Goal: Information Seeking & Learning: Learn about a topic

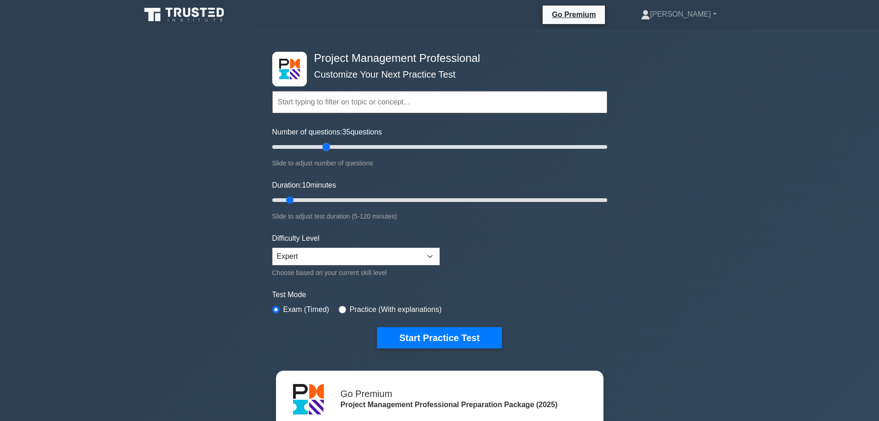
drag, startPoint x: 286, startPoint y: 146, endPoint x: 330, endPoint y: 149, distance: 43.5
type input "35"
click at [330, 149] on input "Number of questions: 35 questions" at bounding box center [439, 146] width 335 height 11
drag, startPoint x: 290, startPoint y: 200, endPoint x: 377, endPoint y: 198, distance: 86.4
type input "40"
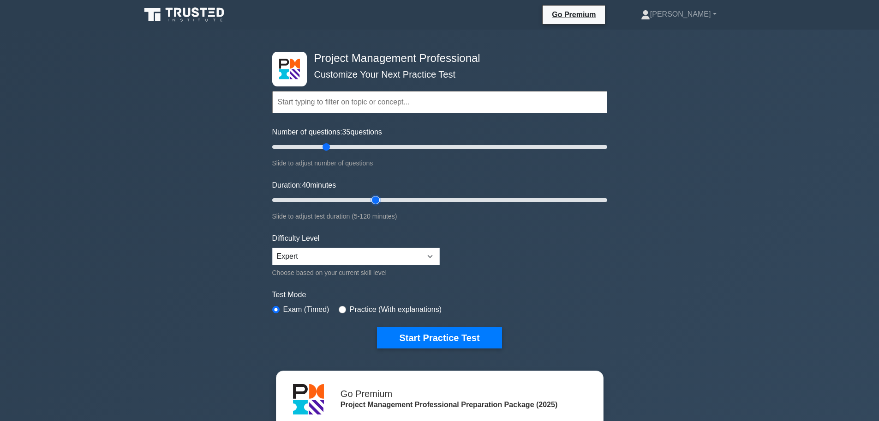
click at [377, 198] on input "Duration: 40 minutes" at bounding box center [439, 199] width 335 height 11
click at [479, 341] on button "Start Practice Test" at bounding box center [439, 337] width 125 height 21
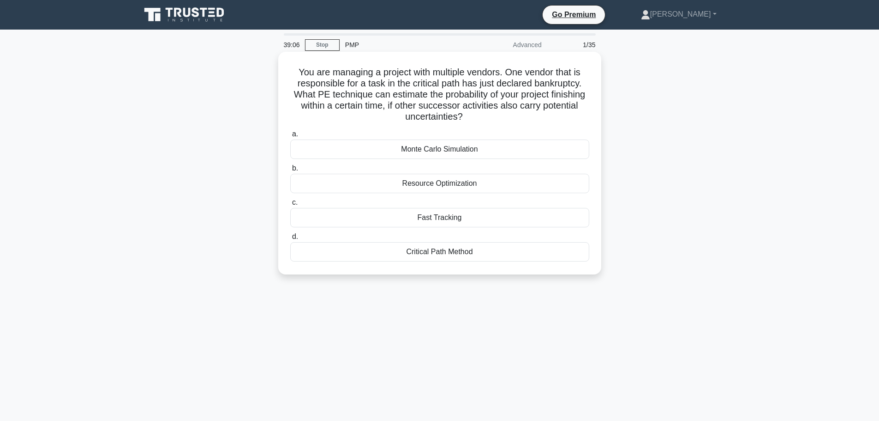
click at [525, 254] on div "Critical Path Method" at bounding box center [439, 251] width 299 height 19
click at [290, 240] on input "d. Critical Path Method" at bounding box center [290, 237] width 0 height 6
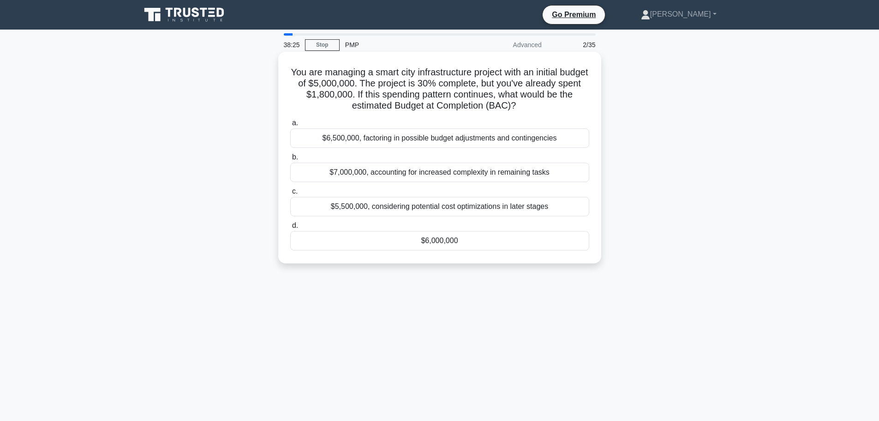
click at [461, 241] on div "$6,000,000" at bounding box center [439, 240] width 299 height 19
click at [290, 229] on input "d. $6,000,000" at bounding box center [290, 226] width 0 height 6
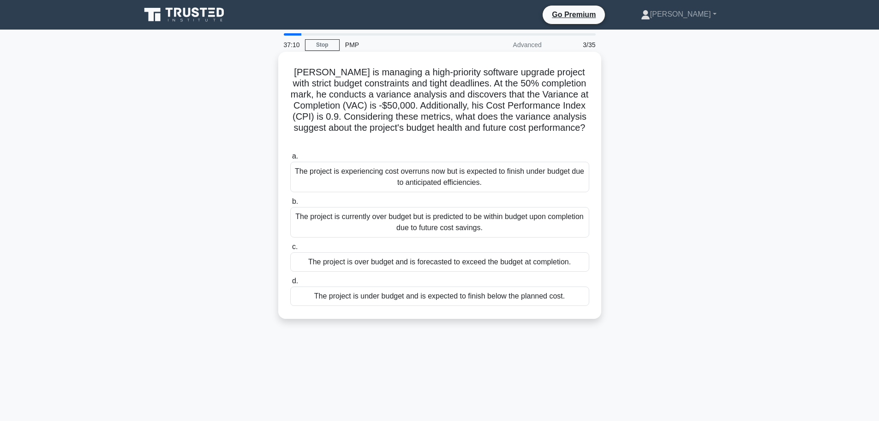
click at [511, 176] on div "The project is experiencing cost overruns now but is expected to finish under b…" at bounding box center [439, 177] width 299 height 30
click at [290, 159] on input "a. The project is experiencing cost overruns now but is expected to finish unde…" at bounding box center [290, 156] width 0 height 6
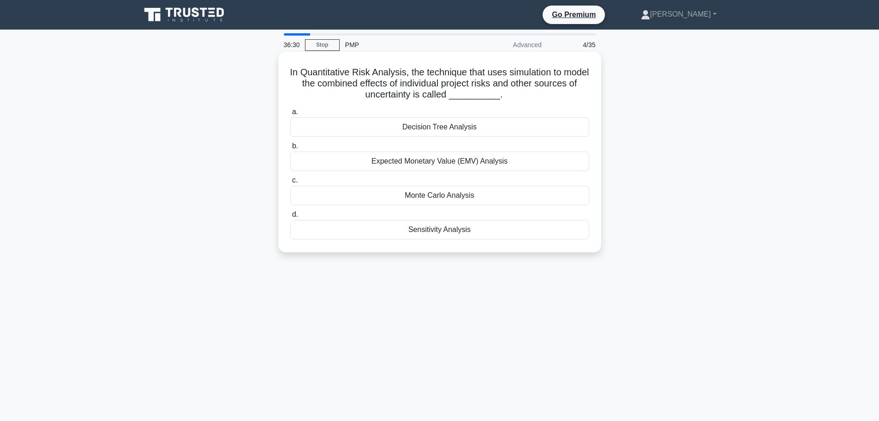
click at [493, 231] on div "Sensitivity Analysis" at bounding box center [439, 229] width 299 height 19
click at [290, 217] on input "d. Sensitivity Analysis" at bounding box center [290, 214] width 0 height 6
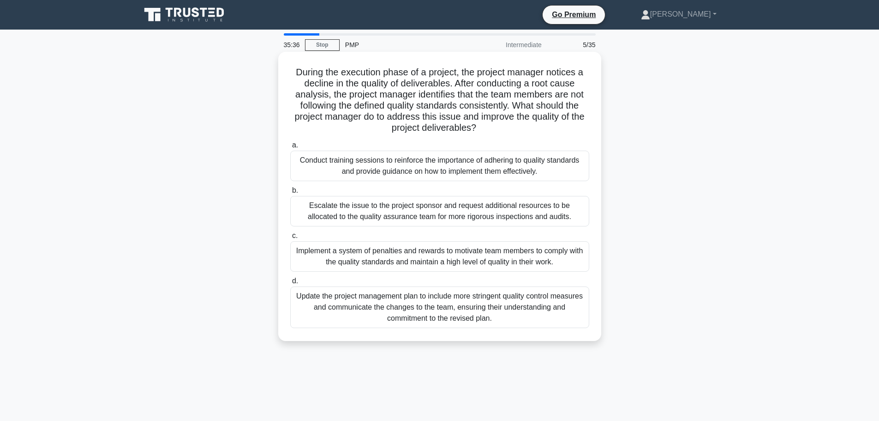
click at [548, 307] on div "Update the project management plan to include more stringent quality control me…" at bounding box center [439, 307] width 299 height 42
click at [290, 284] on input "d. Update the project management plan to include more stringent quality control…" at bounding box center [290, 281] width 0 height 6
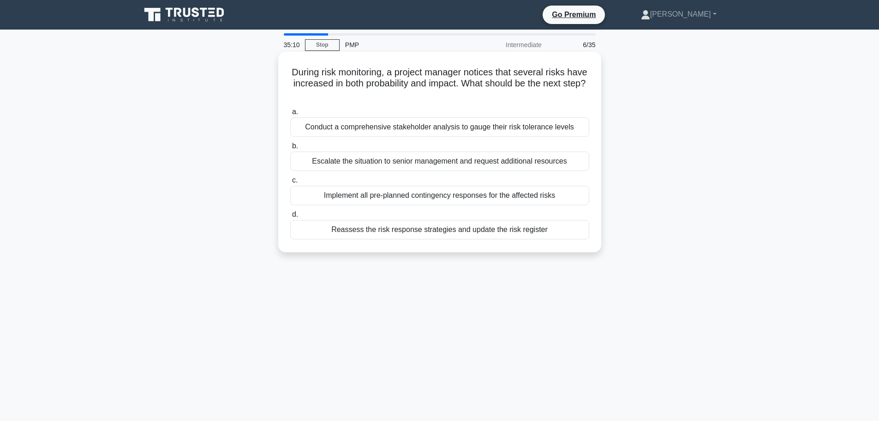
click at [565, 230] on div "Reassess the risk response strategies and update the risk register" at bounding box center [439, 229] width 299 height 19
click at [290, 217] on input "d. Reassess the risk response strategies and update the risk register" at bounding box center [290, 214] width 0 height 6
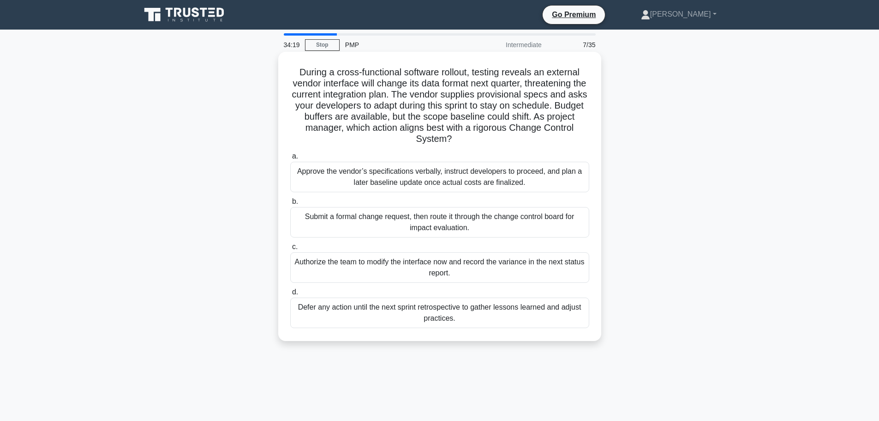
click at [544, 220] on div "Submit a formal change request, then route it through the change control board …" at bounding box center [439, 222] width 299 height 30
click at [290, 205] on input "b. Submit a formal change request, then route it through the change control boa…" at bounding box center [290, 202] width 0 height 6
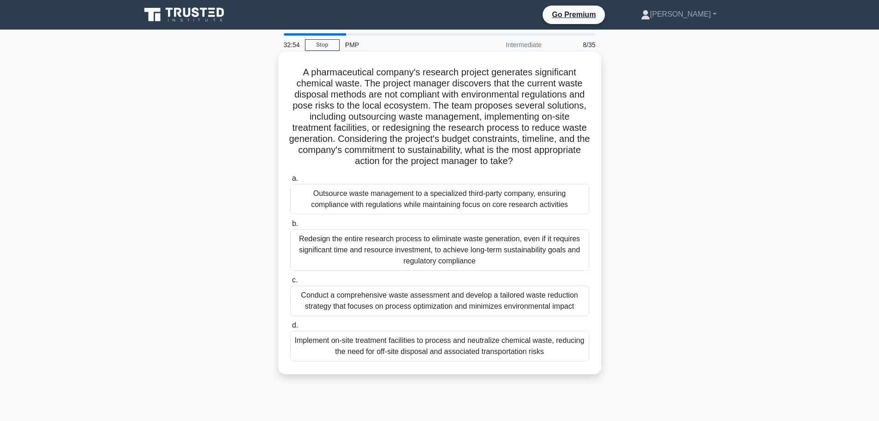
click at [531, 299] on div "Conduct a comprehensive waste assessment and develop a tailored waste reduction…" at bounding box center [439, 300] width 299 height 30
click at [290, 283] on input "c. Conduct a comprehensive waste assessment and develop a tailored waste reduct…" at bounding box center [290, 280] width 0 height 6
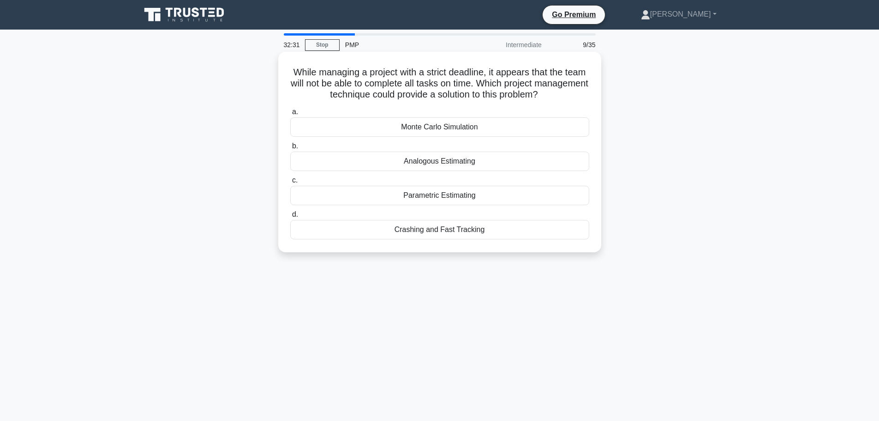
click at [452, 231] on div "Crashing and Fast Tracking" at bounding box center [439, 229] width 299 height 19
click at [290, 217] on input "d. Crashing and Fast Tracking" at bounding box center [290, 214] width 0 height 6
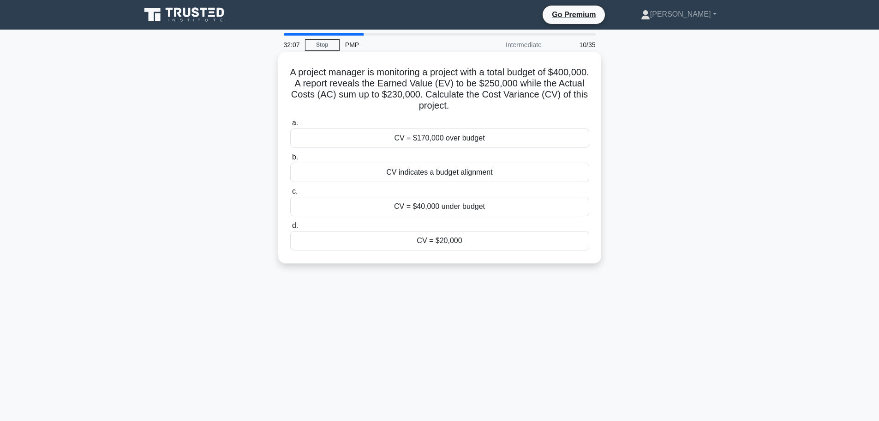
click at [471, 241] on div "CV = $20,000" at bounding box center [439, 240] width 299 height 19
click at [290, 229] on input "d. CV = $20,000" at bounding box center [290, 226] width 0 height 6
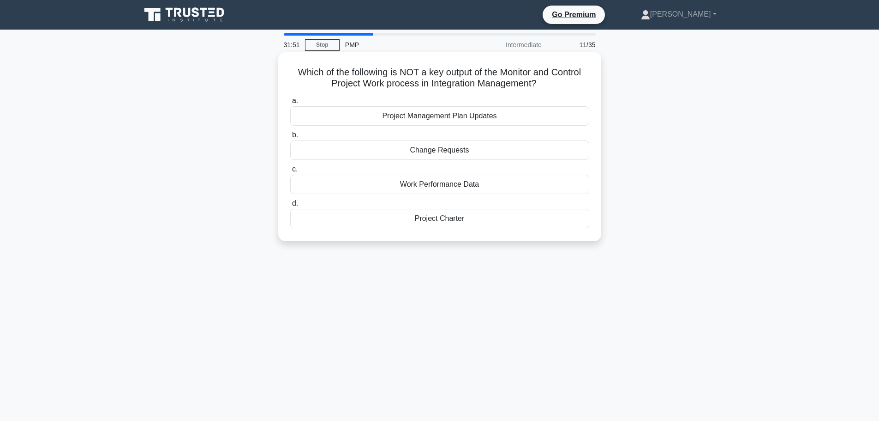
click at [570, 220] on div "Project Charter" at bounding box center [439, 218] width 299 height 19
click at [290, 206] on input "d. Project Charter" at bounding box center [290, 203] width 0 height 6
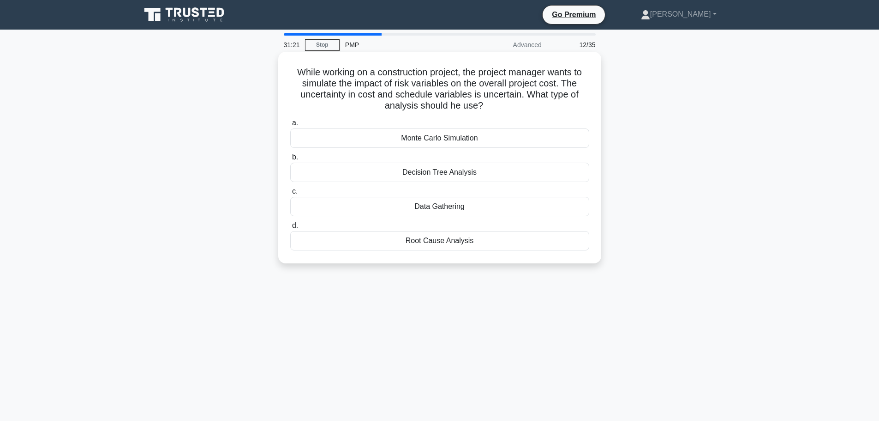
click at [543, 138] on div "Monte Carlo Simulation" at bounding box center [439, 137] width 299 height 19
click at [290, 126] on input "a. Monte Carlo Simulation" at bounding box center [290, 123] width 0 height 6
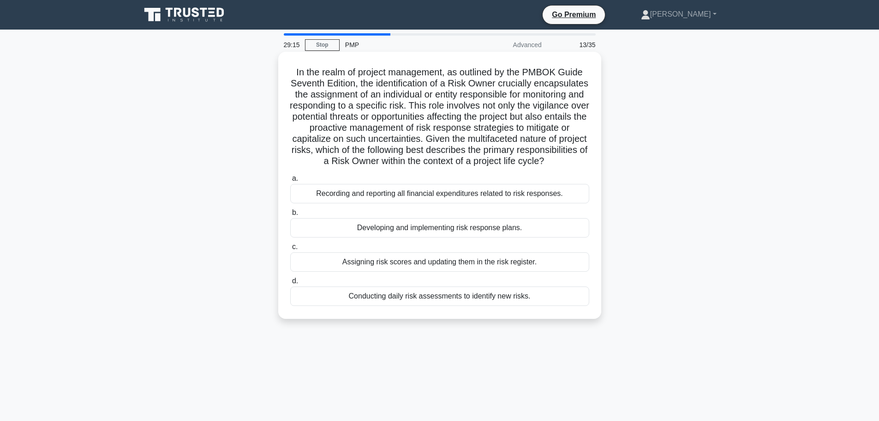
click at [534, 237] on div "Developing and implementing risk response plans." at bounding box center [439, 227] width 299 height 19
click at [290, 216] on input "b. Developing and implementing risk response plans." at bounding box center [290, 213] width 0 height 6
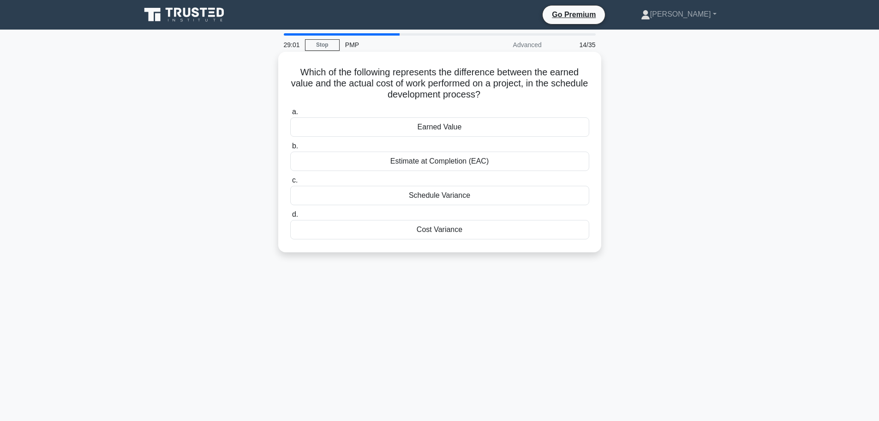
click at [475, 231] on div "Cost Variance" at bounding box center [439, 229] width 299 height 19
click at [290, 217] on input "d. Cost Variance" at bounding box center [290, 214] width 0 height 6
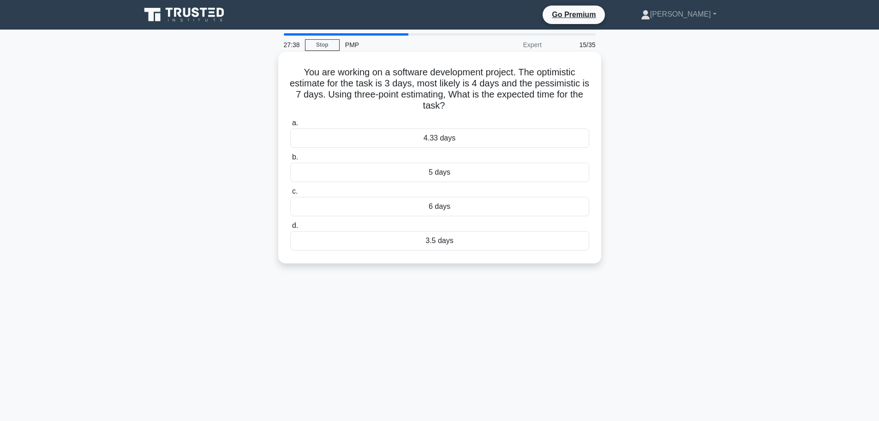
click at [461, 140] on div "4.33 days" at bounding box center [439, 137] width 299 height 19
click at [290, 126] on input "a. 4.33 days" at bounding box center [290, 123] width 0 height 6
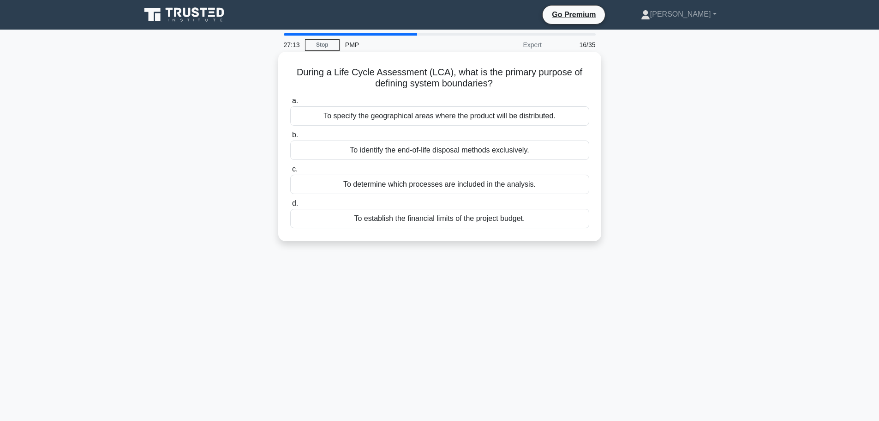
click at [544, 186] on div "To determine which processes are included in the analysis." at bounding box center [439, 184] width 299 height 19
click at [290, 172] on input "c. To determine which processes are included in the analysis." at bounding box center [290, 169] width 0 height 6
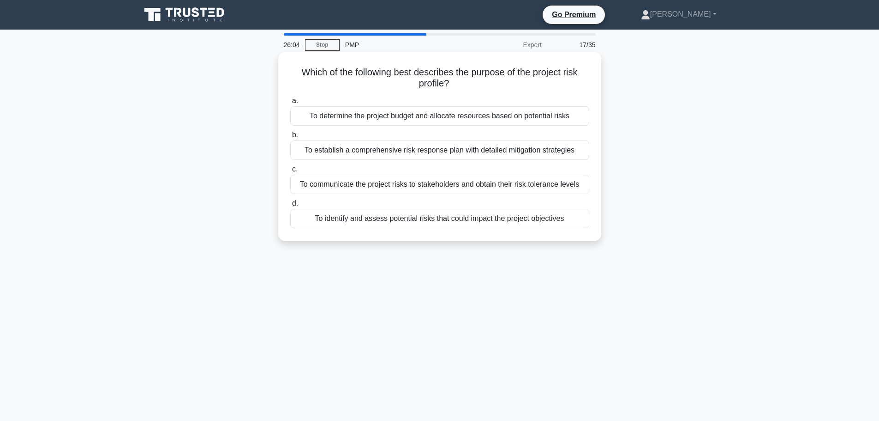
click at [572, 220] on div "To identify and assess potential risks that could impact the project objectives" at bounding box center [439, 218] width 299 height 19
click at [290, 206] on input "d. To identify and assess potential risks that could impact the project objecti…" at bounding box center [290, 203] width 0 height 6
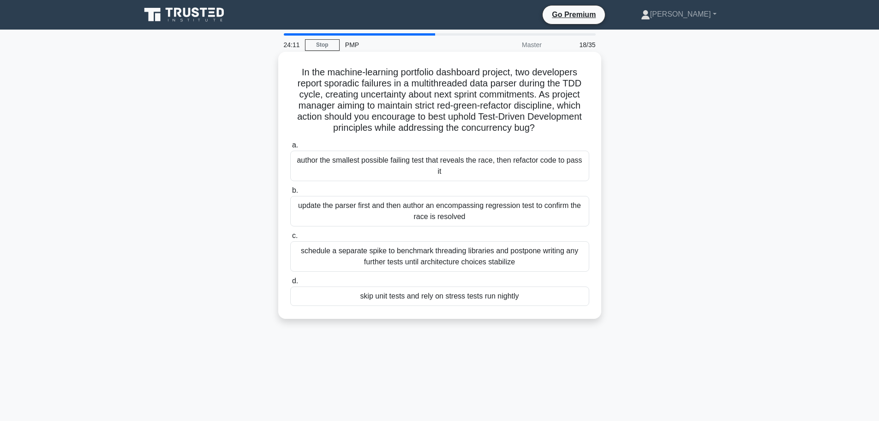
click at [508, 246] on div "schedule a separate spike to benchmark threading libraries and postpone writing…" at bounding box center [439, 256] width 299 height 30
click at [290, 239] on input "c. schedule a separate spike to benchmark threading libraries and postpone writ…" at bounding box center [290, 236] width 0 height 6
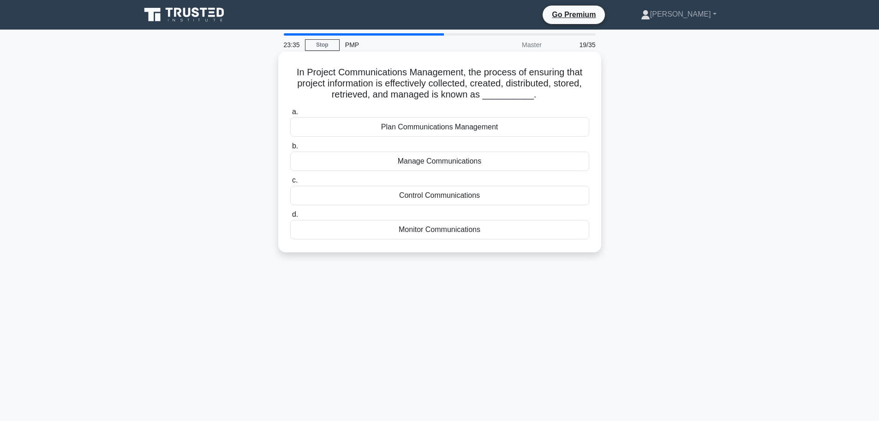
click at [513, 160] on div "Manage Communications" at bounding box center [439, 160] width 299 height 19
click at [290, 149] on input "b. Manage Communications" at bounding box center [290, 146] width 0 height 6
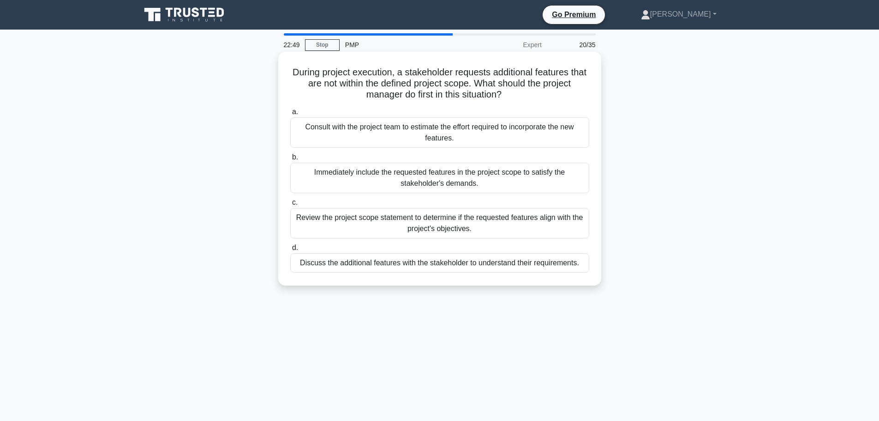
click at [471, 265] on div "Discuss the additional features with the stakeholder to understand their requir…" at bounding box center [439, 262] width 299 height 19
click at [290, 251] on input "d. Discuss the additional features with the stakeholder to understand their req…" at bounding box center [290, 248] width 0 height 6
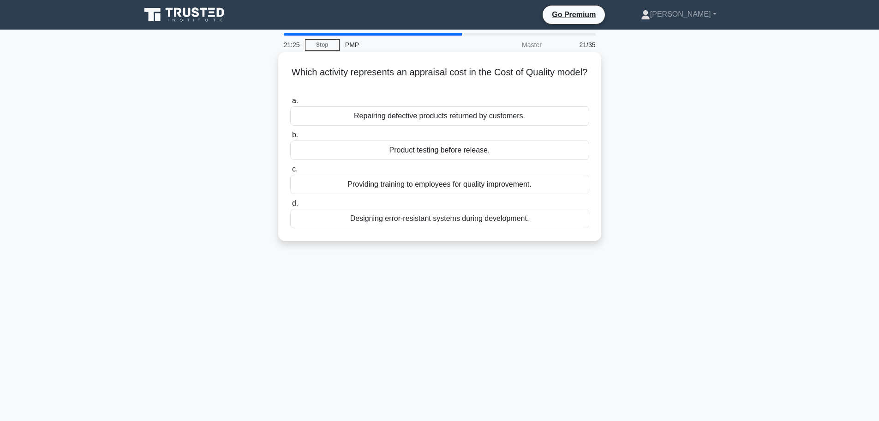
click at [539, 114] on div "Repairing defective products returned by customers." at bounding box center [439, 115] width 299 height 19
click at [290, 104] on input "a. Repairing defective products returned by customers." at bounding box center [290, 101] width 0 height 6
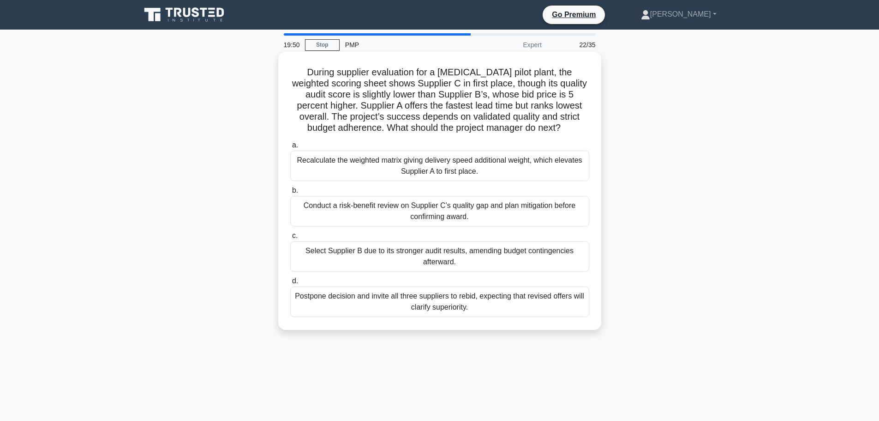
click at [508, 214] on div "Conduct a risk-benefit review on Supplier C’s quality gap and plan mitigation b…" at bounding box center [439, 211] width 299 height 30
click at [290, 193] on input "b. Conduct a risk-benefit review on Supplier C’s quality gap and plan mitigatio…" at bounding box center [290, 190] width 0 height 6
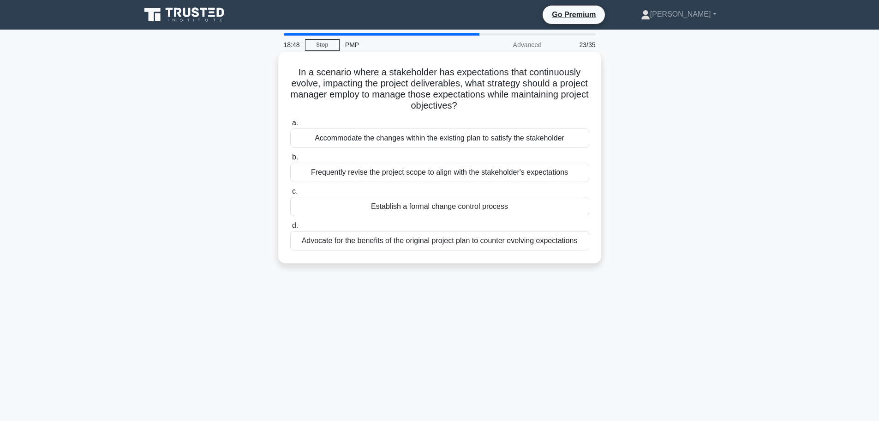
click at [516, 206] on div "Establish a formal change control process" at bounding box center [439, 206] width 299 height 19
click at [290, 194] on input "c. Establish a formal change control process" at bounding box center [290, 191] width 0 height 6
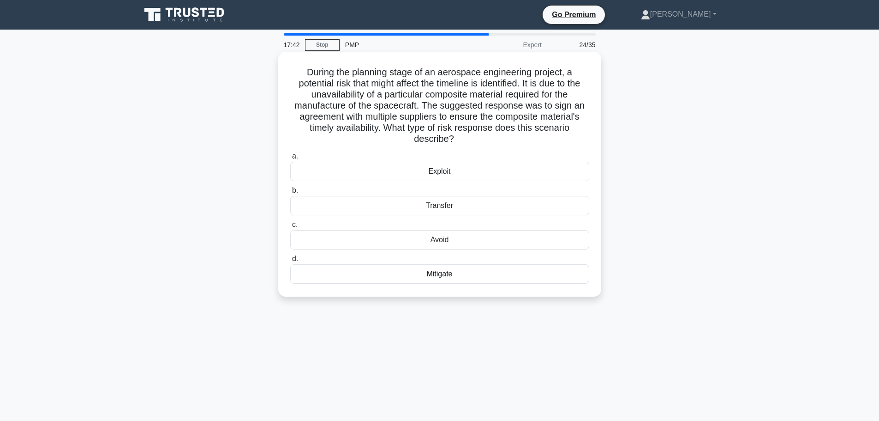
click at [475, 206] on div "Transfer" at bounding box center [439, 205] width 299 height 19
click at [290, 193] on input "b. Transfer" at bounding box center [290, 190] width 0 height 6
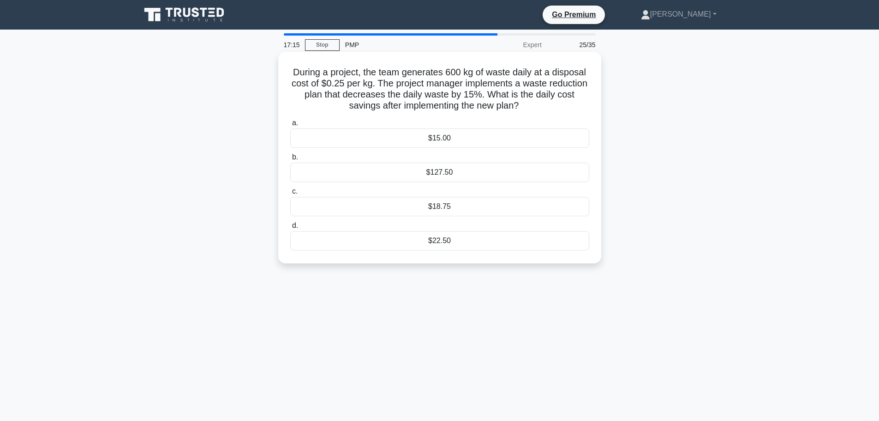
click at [530, 241] on div "$22.50" at bounding box center [439, 240] width 299 height 19
click at [290, 229] on input "d. $22.50" at bounding box center [290, 226] width 0 height 6
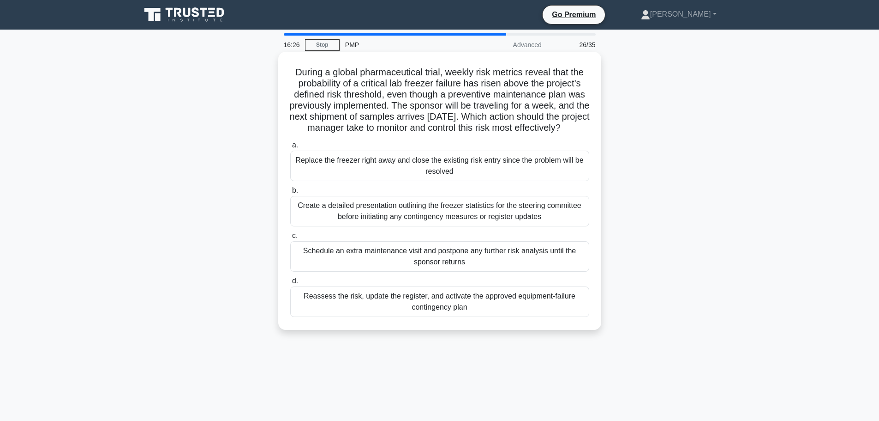
click at [543, 315] on div "Reassess the risk, update the register, and activate the approved equipment-fai…" at bounding box center [439, 301] width 299 height 30
click at [290, 284] on input "d. Reassess the risk, update the register, and activate the approved equipment-…" at bounding box center [290, 281] width 0 height 6
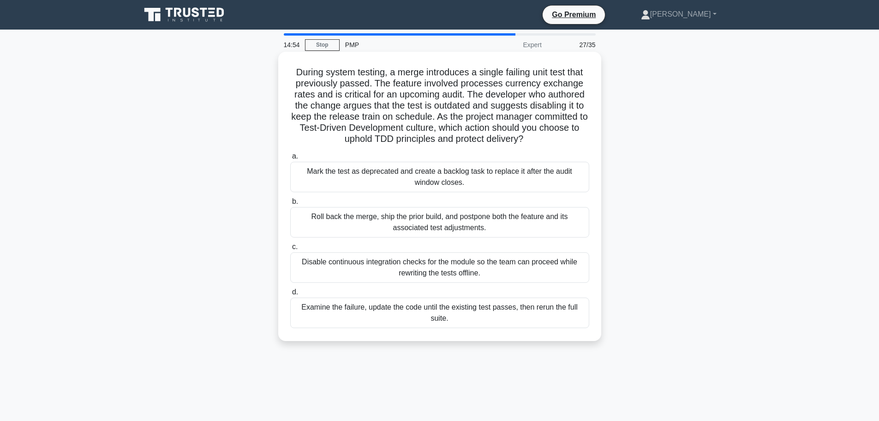
click at [542, 313] on div "Examine the failure, update the code until the existing test passes, then rerun…" at bounding box center [439, 312] width 299 height 30
click at [290, 295] on input "d. Examine the failure, update the code until the existing test passes, then re…" at bounding box center [290, 292] width 0 height 6
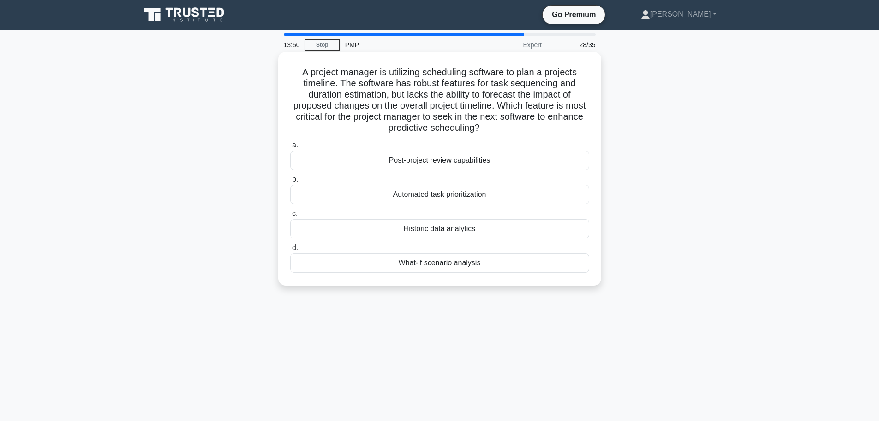
click at [424, 266] on div "What-if scenario analysis" at bounding box center [439, 262] width 299 height 19
click at [290, 251] on input "d. What-if scenario analysis" at bounding box center [290, 248] width 0 height 6
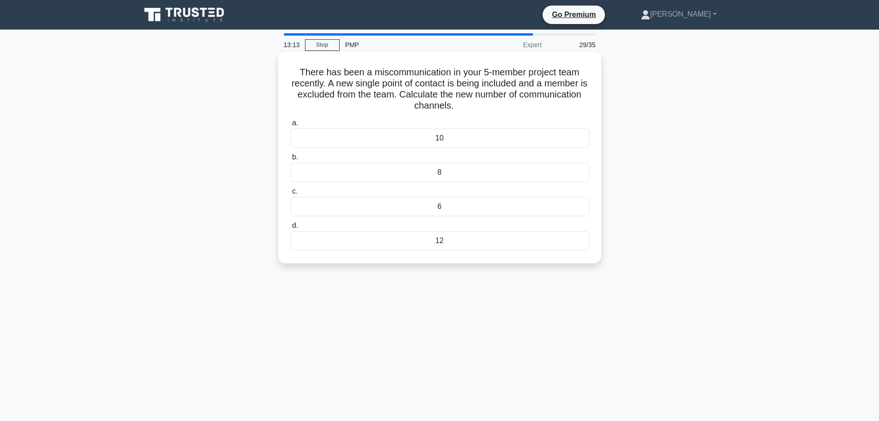
click at [455, 140] on div "10" at bounding box center [439, 137] width 299 height 19
click at [290, 126] on input "a. 10" at bounding box center [290, 123] width 0 height 6
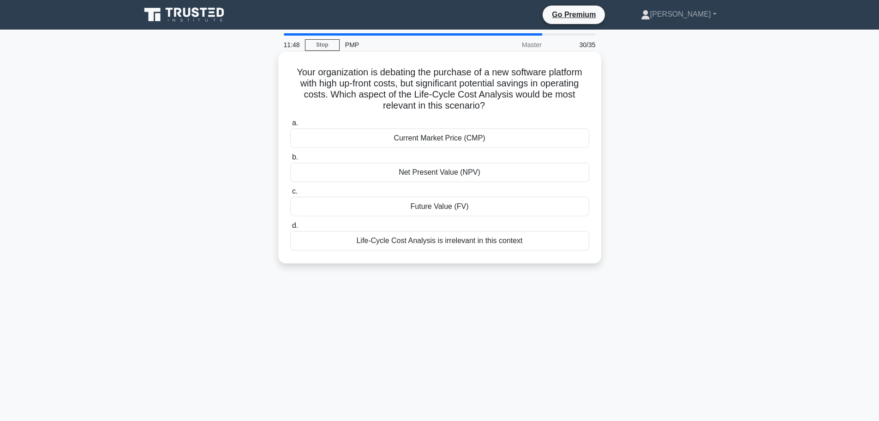
click at [503, 174] on div "Net Present Value (NPV)" at bounding box center [439, 172] width 299 height 19
click at [290, 160] on input "b. Net Present Value (NPV)" at bounding box center [290, 157] width 0 height 6
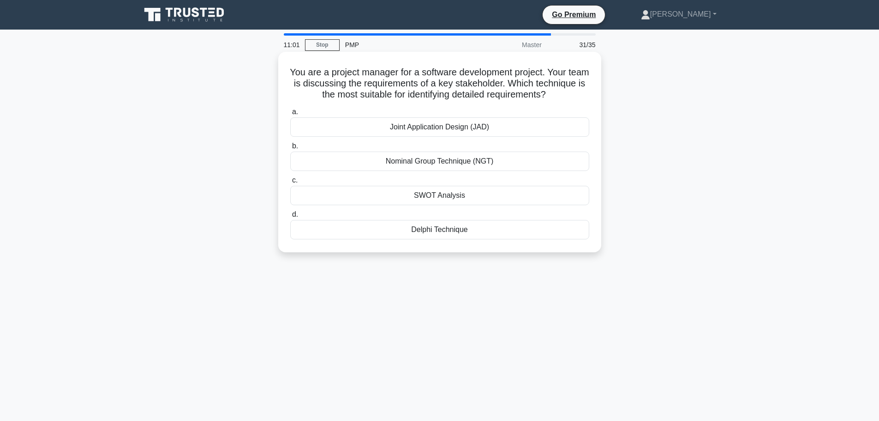
click at [488, 199] on div "SWOT Analysis" at bounding box center [439, 195] width 299 height 19
click at [290, 183] on input "c. SWOT Analysis" at bounding box center [290, 180] width 0 height 6
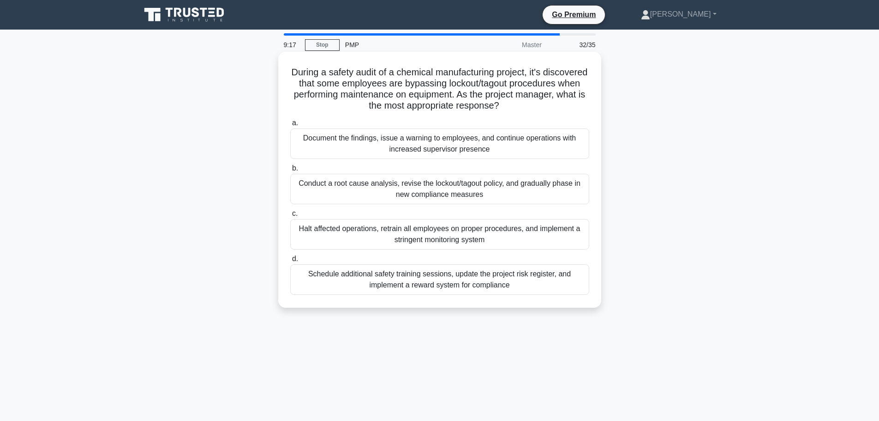
click at [496, 191] on div "Conduct a root cause analysis, revise the lockout/tagout policy, and gradually …" at bounding box center [439, 189] width 299 height 30
click at [290, 171] on input "b. Conduct a root cause analysis, revise the lockout/tagout policy, and gradual…" at bounding box center [290, 168] width 0 height 6
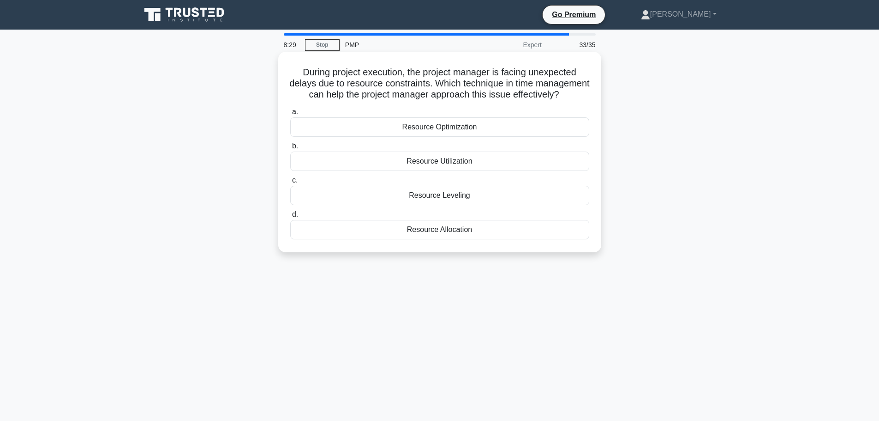
drag, startPoint x: 301, startPoint y: 73, endPoint x: 463, endPoint y: 108, distance: 166.2
click at [463, 101] on h5 "During project execution, the project manager is facing unexpected delays due t…" at bounding box center [439, 83] width 301 height 34
copy h5 "During project execution, the project manager is facing unexpected delays due t…"
click at [738, 245] on div "During project execution, the project manager is facing unexpected delays due t…" at bounding box center [439, 159] width 609 height 211
click at [530, 239] on div "Resource Allocation" at bounding box center [439, 229] width 299 height 19
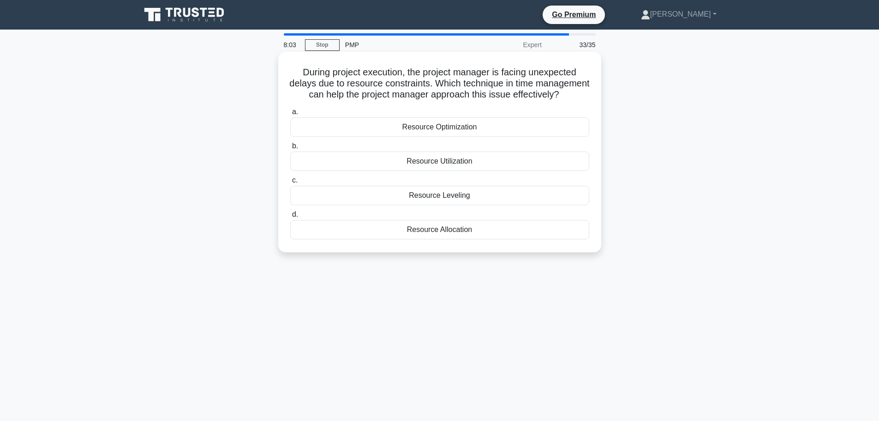
click at [290, 217] on input "d. Resource Allocation" at bounding box center [290, 214] width 0 height 6
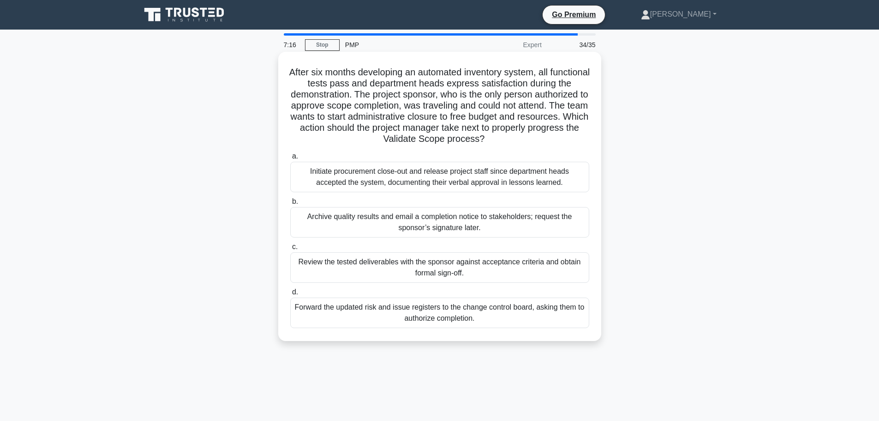
click at [497, 263] on div "Review the tested deliverables with the sponsor against acceptance criteria and…" at bounding box center [439, 267] width 299 height 30
click at [290, 250] on input "c. Review the tested deliverables with the sponsor against acceptance criteria …" at bounding box center [290, 247] width 0 height 6
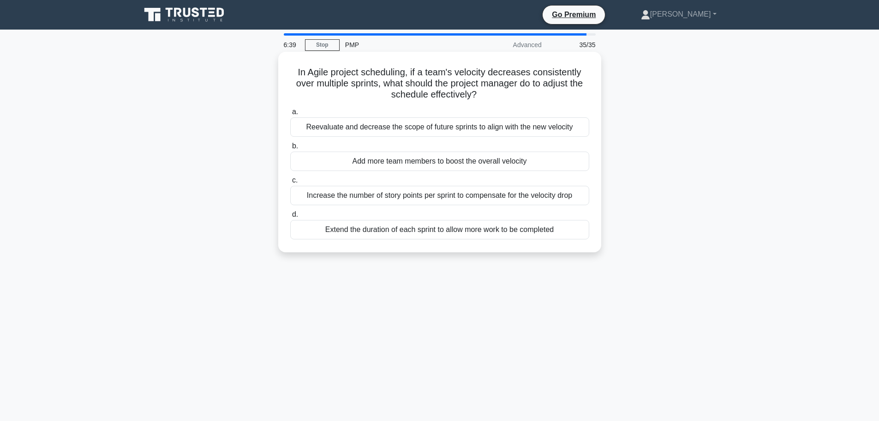
click at [557, 125] on div "Reevaluate and decrease the scope of future sprints to align with the new veloc…" at bounding box center [439, 126] width 299 height 19
click at [290, 115] on input "a. Reevaluate and decrease the scope of future sprints to align with the new ve…" at bounding box center [290, 112] width 0 height 6
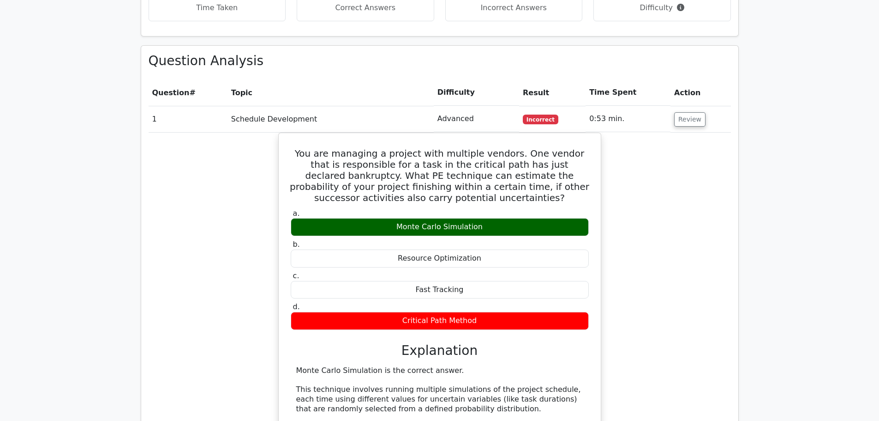
scroll to position [1062, 0]
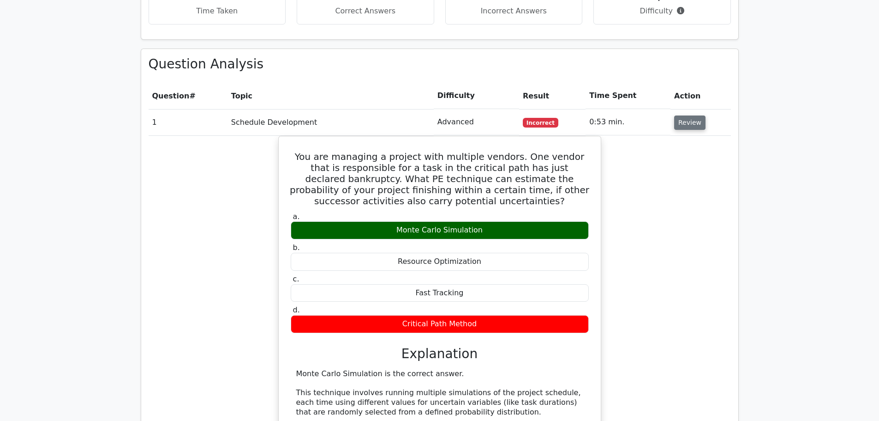
click at [686, 115] on button "Review" at bounding box center [689, 122] width 31 height 14
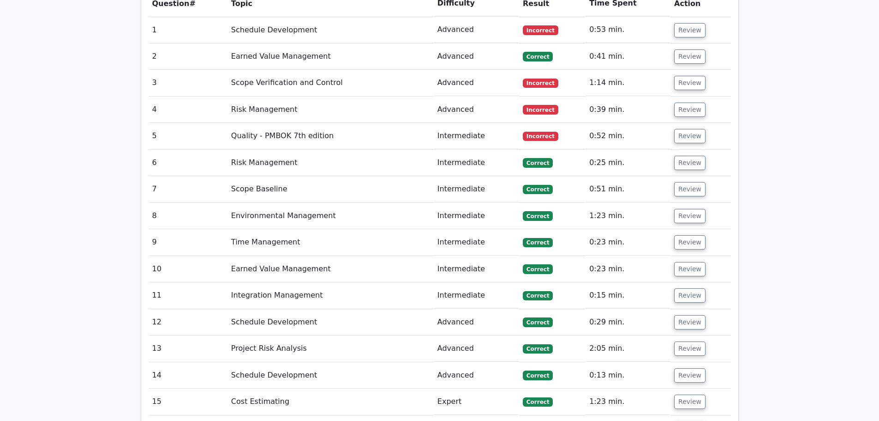
scroll to position [1108, 0]
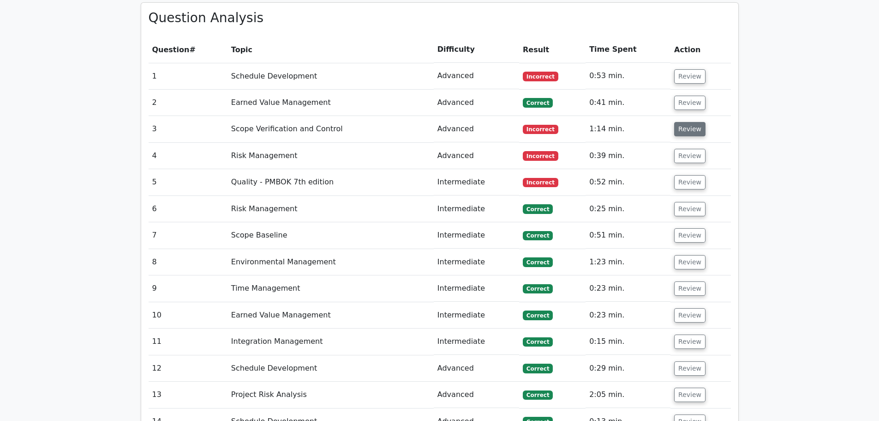
click at [689, 122] on button "Review" at bounding box center [689, 129] width 31 height 14
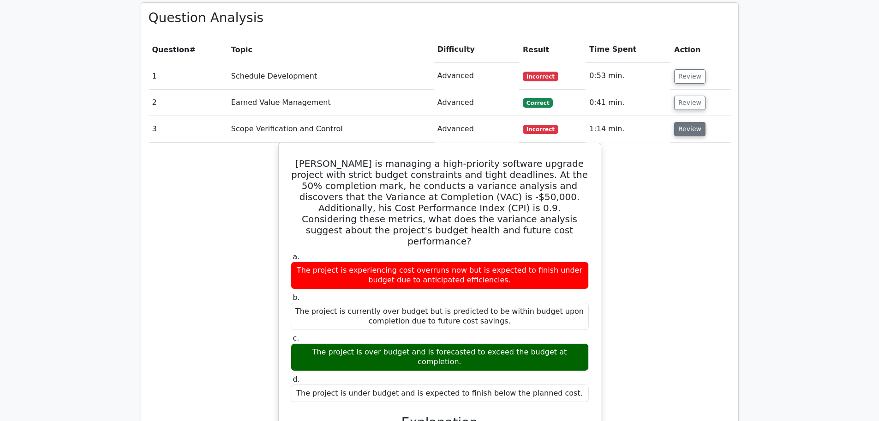
click at [681, 122] on button "Review" at bounding box center [689, 129] width 31 height 14
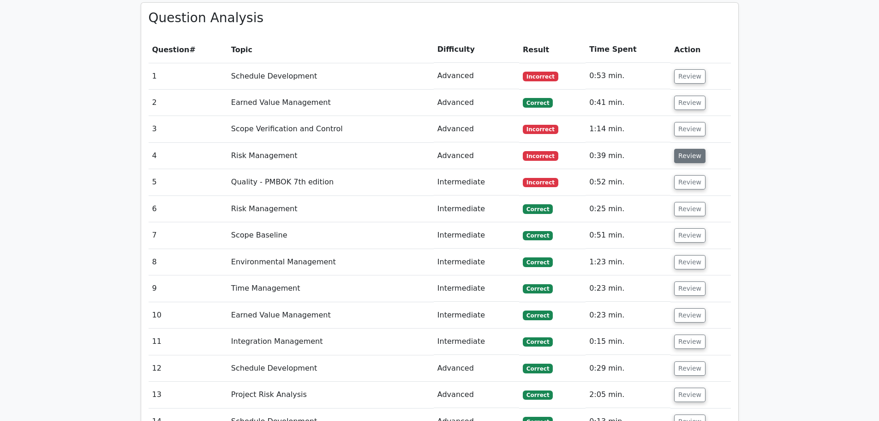
click at [684, 149] on button "Review" at bounding box center [689, 156] width 31 height 14
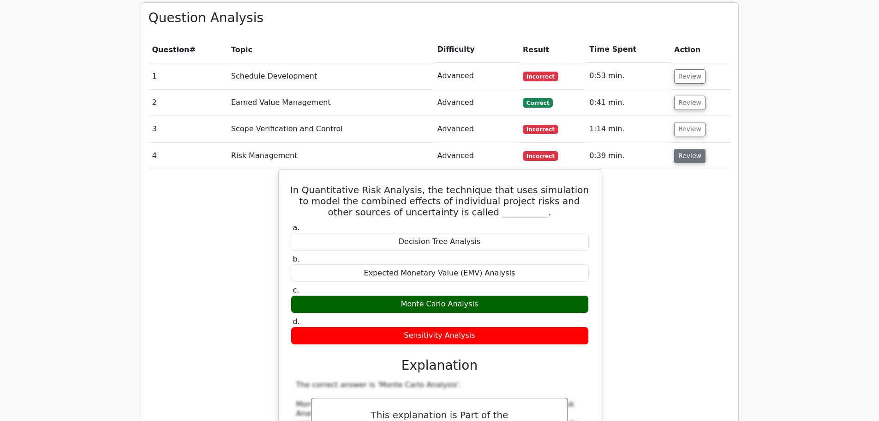
click at [686, 149] on button "Review" at bounding box center [689, 156] width 31 height 14
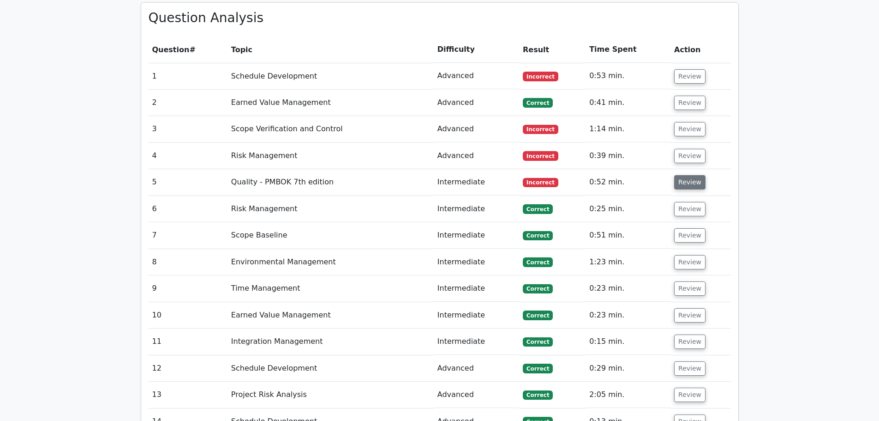
click at [687, 175] on button "Review" at bounding box center [689, 182] width 31 height 14
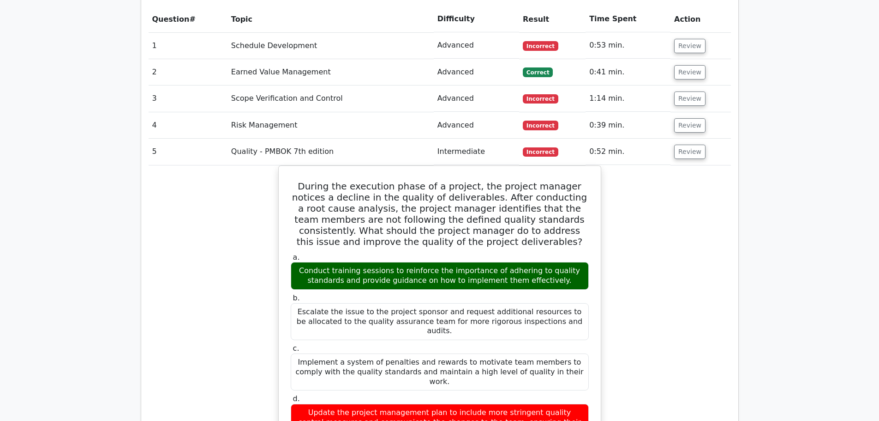
scroll to position [1200, 0]
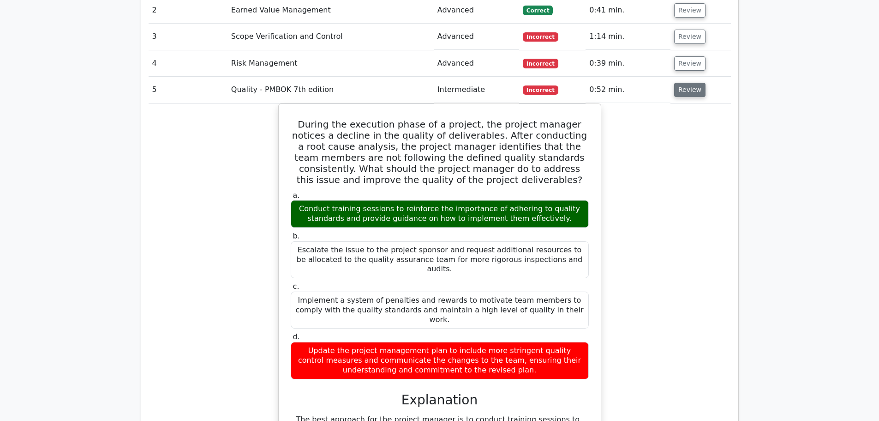
click at [686, 83] on button "Review" at bounding box center [689, 90] width 31 height 14
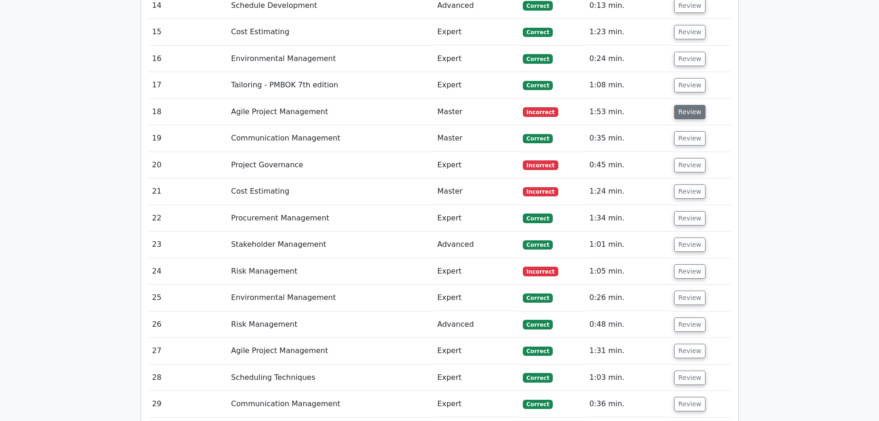
scroll to position [1570, 0]
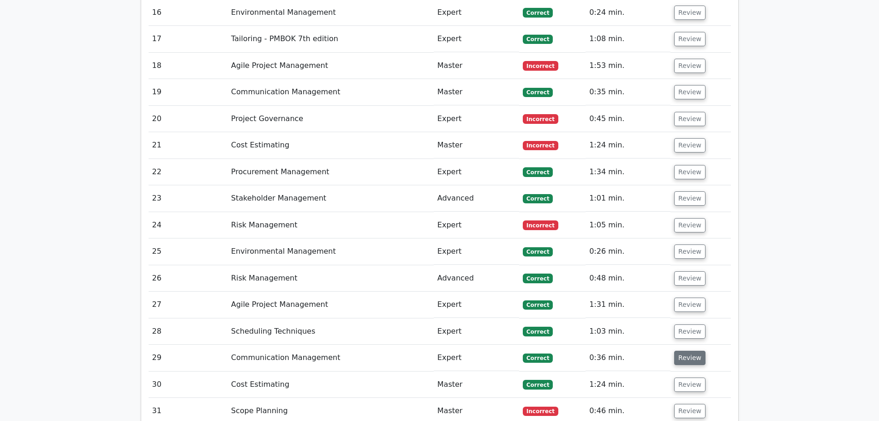
click at [687, 350] on button "Review" at bounding box center [689, 357] width 31 height 14
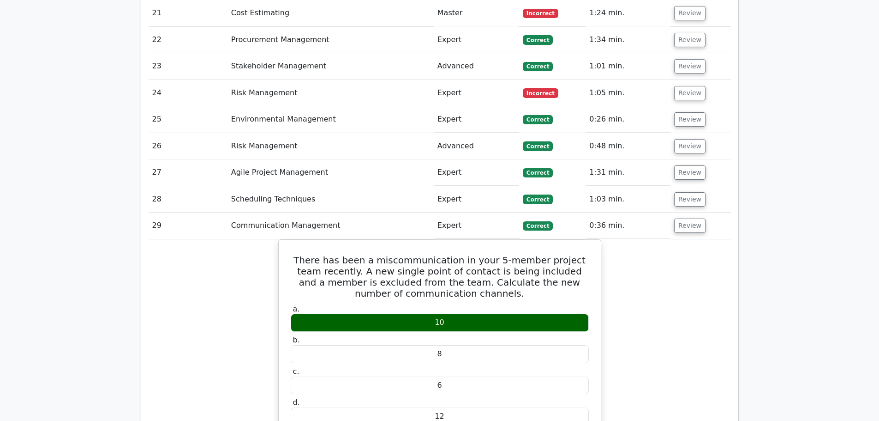
scroll to position [1708, 0]
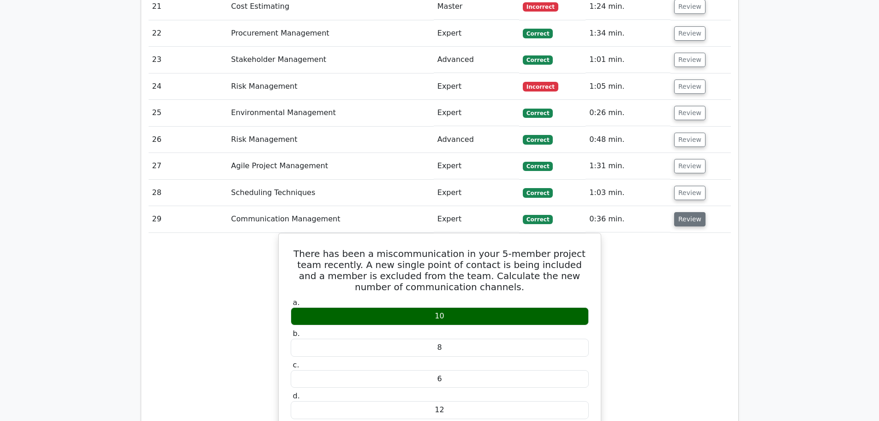
click at [694, 212] on button "Review" at bounding box center [689, 219] width 31 height 14
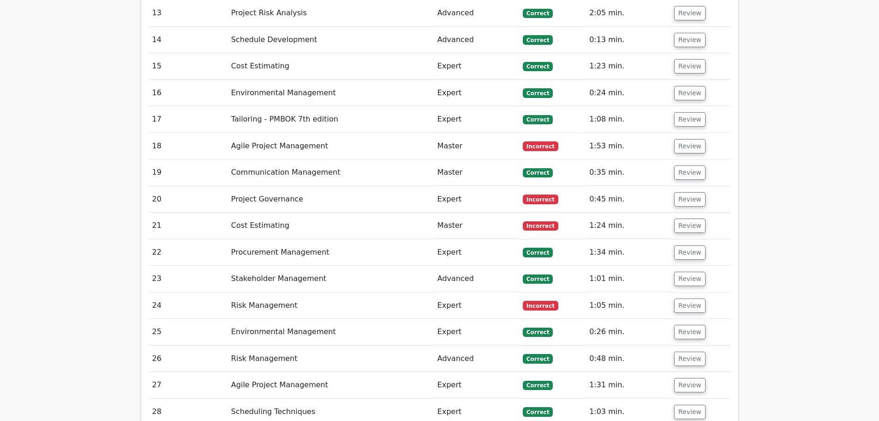
scroll to position [1477, 0]
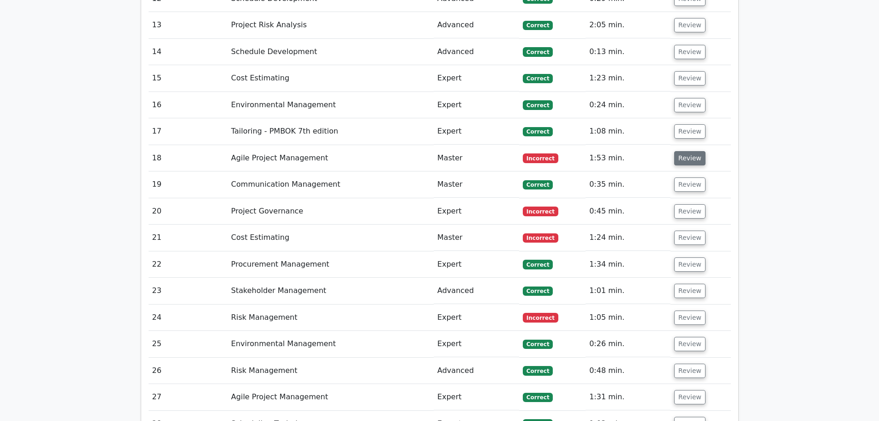
click at [684, 151] on button "Review" at bounding box center [689, 158] width 31 height 14
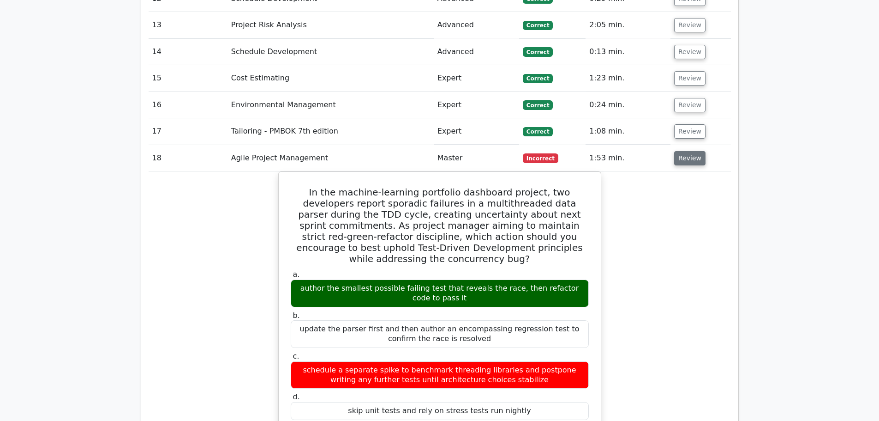
click at [686, 151] on button "Review" at bounding box center [689, 158] width 31 height 14
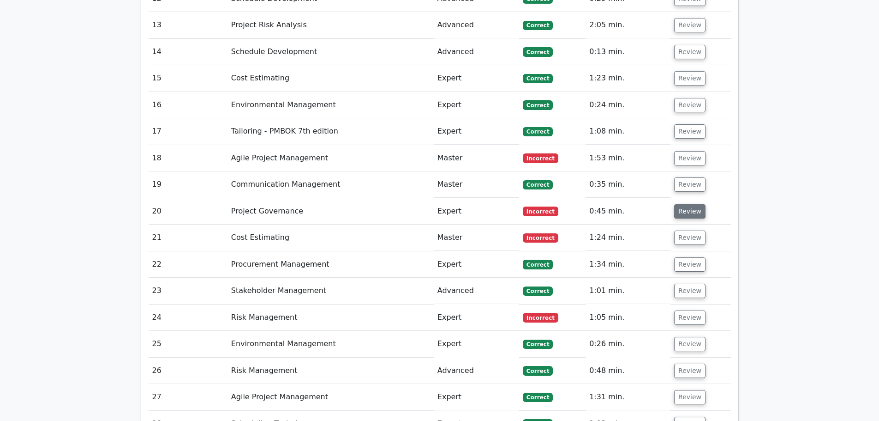
click at [686, 204] on button "Review" at bounding box center [689, 211] width 31 height 14
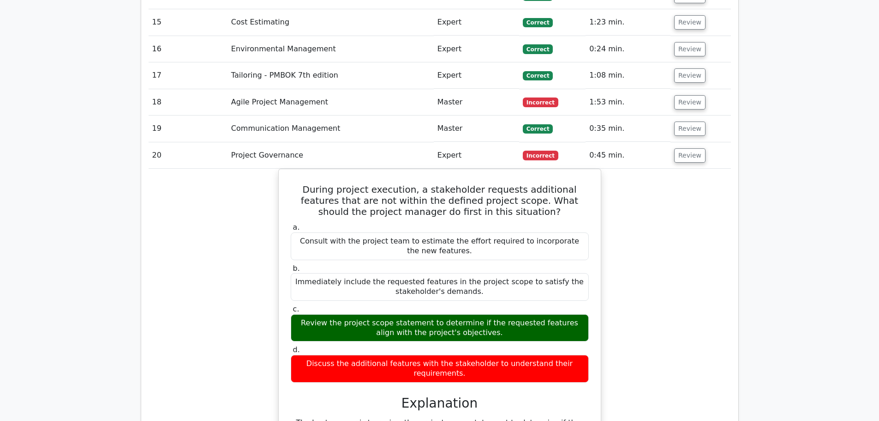
scroll to position [1523, 0]
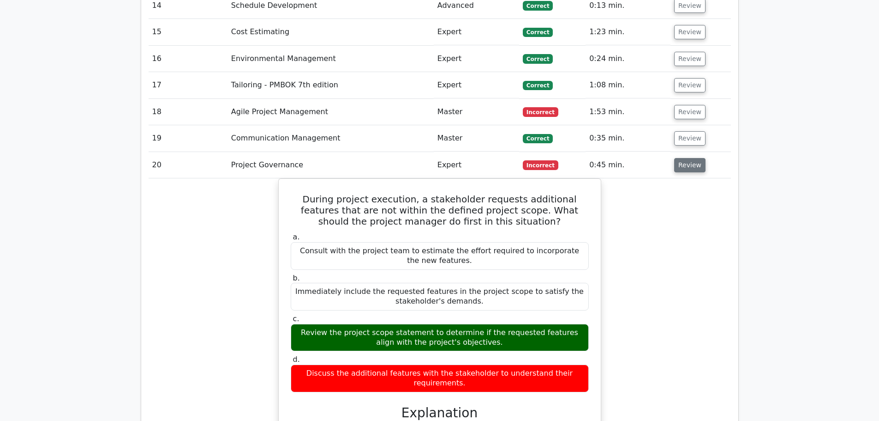
click at [691, 158] on button "Review" at bounding box center [689, 165] width 31 height 14
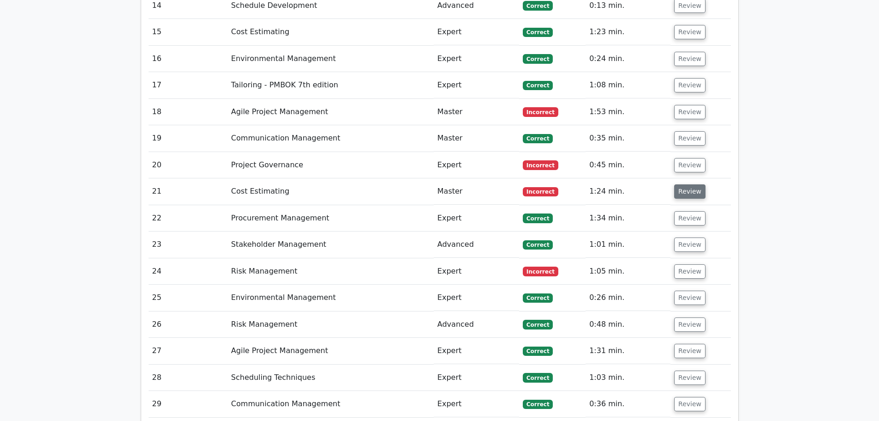
click at [698, 184] on button "Review" at bounding box center [689, 191] width 31 height 14
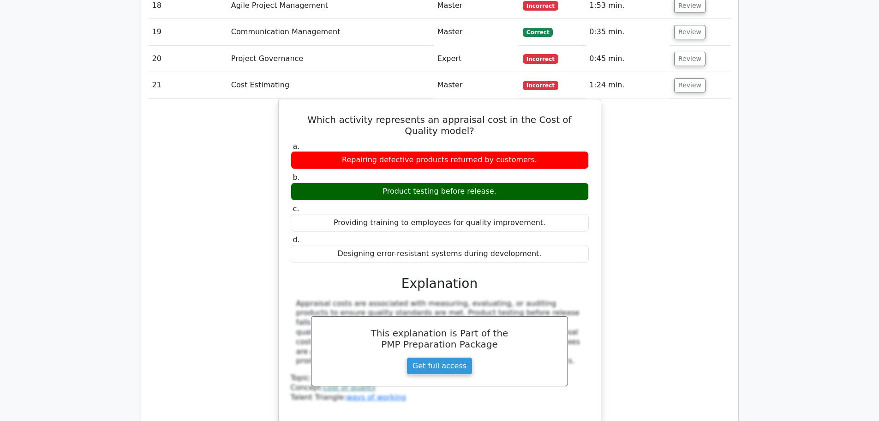
scroll to position [1616, 0]
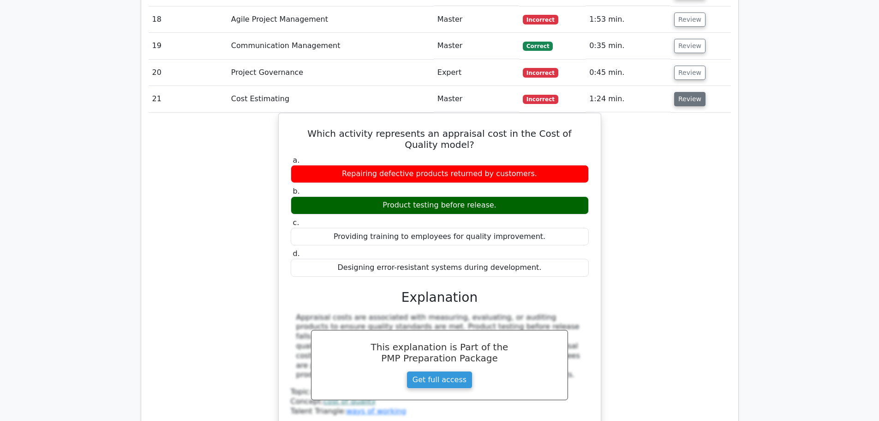
click at [685, 92] on button "Review" at bounding box center [689, 99] width 31 height 14
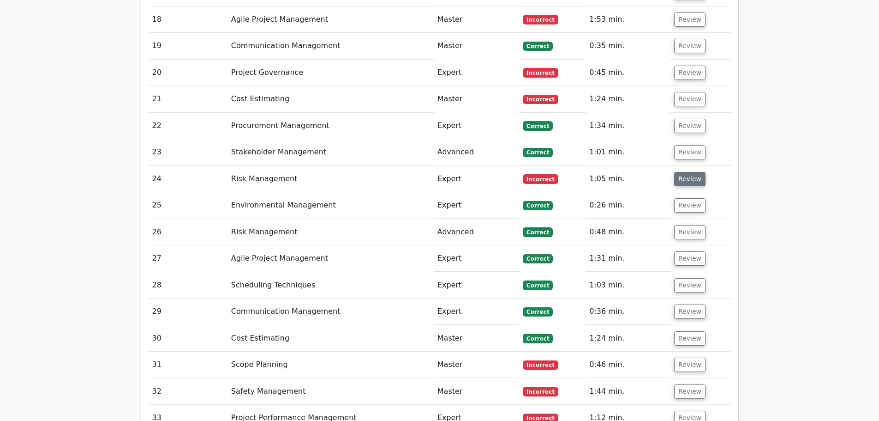
click at [689, 172] on button "Review" at bounding box center [689, 179] width 31 height 14
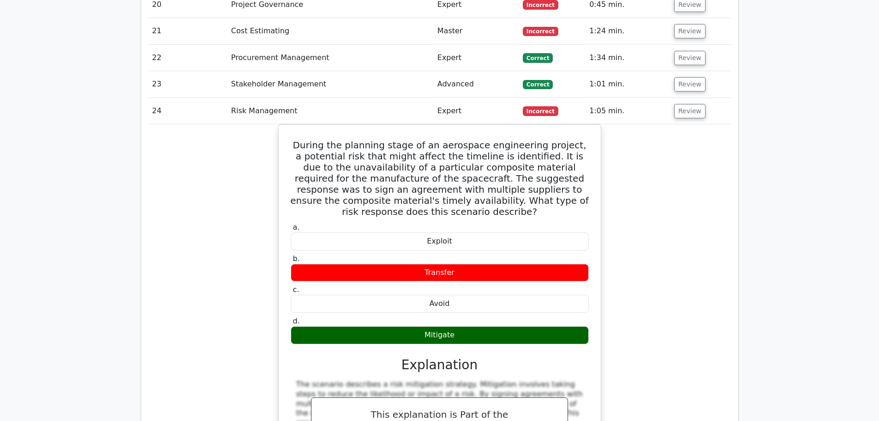
scroll to position [1708, 0]
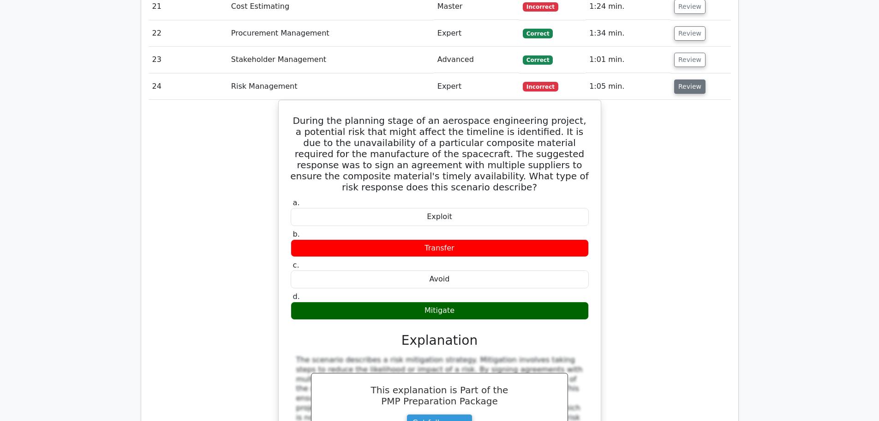
click at [692, 79] on button "Review" at bounding box center [689, 86] width 31 height 14
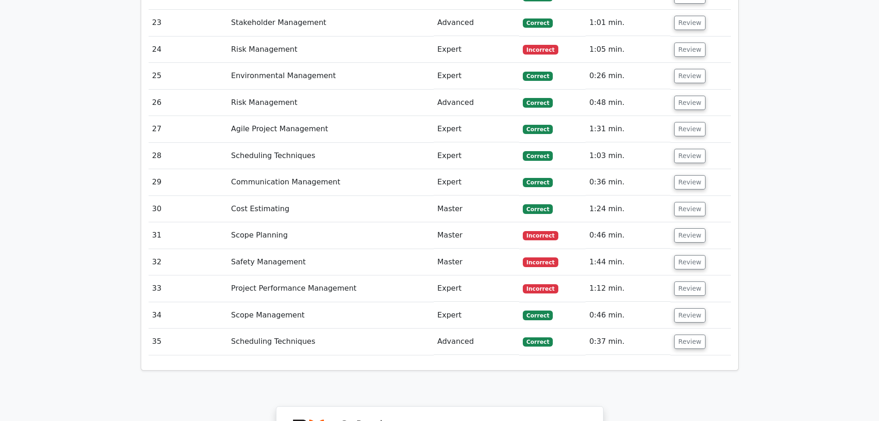
scroll to position [1800, 0]
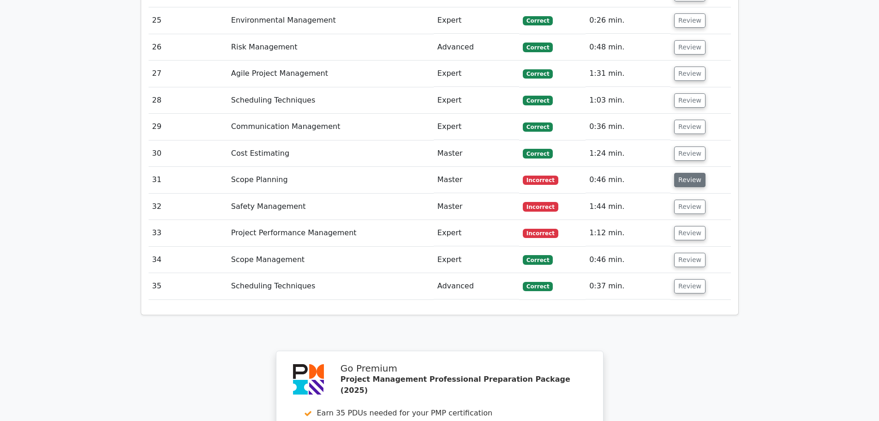
drag, startPoint x: 680, startPoint y: 148, endPoint x: 686, endPoint y: 147, distance: 6.5
click at [680, 173] on button "Review" at bounding box center [689, 180] width 31 height 14
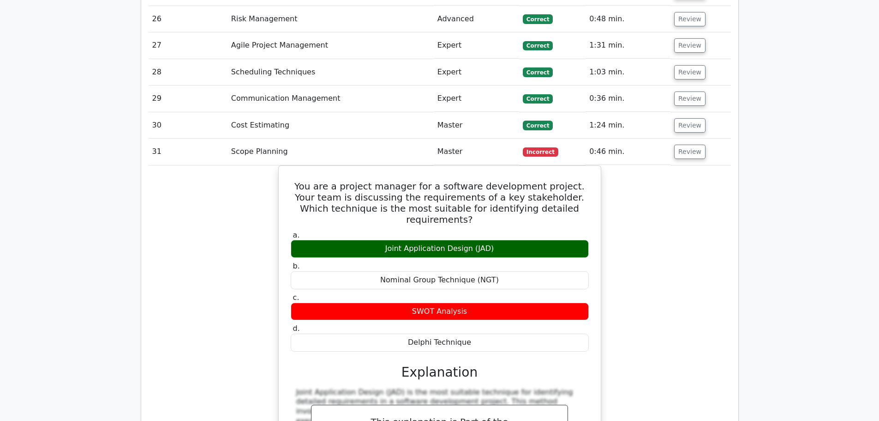
scroll to position [1847, 0]
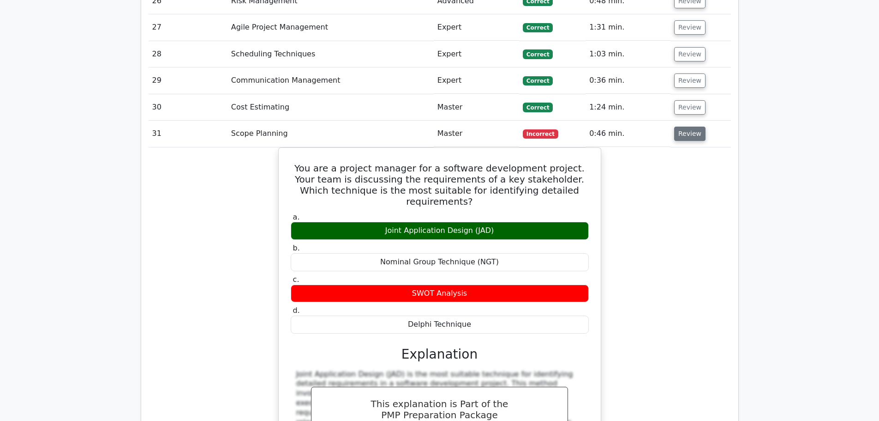
click at [686, 126] on button "Review" at bounding box center [689, 133] width 31 height 14
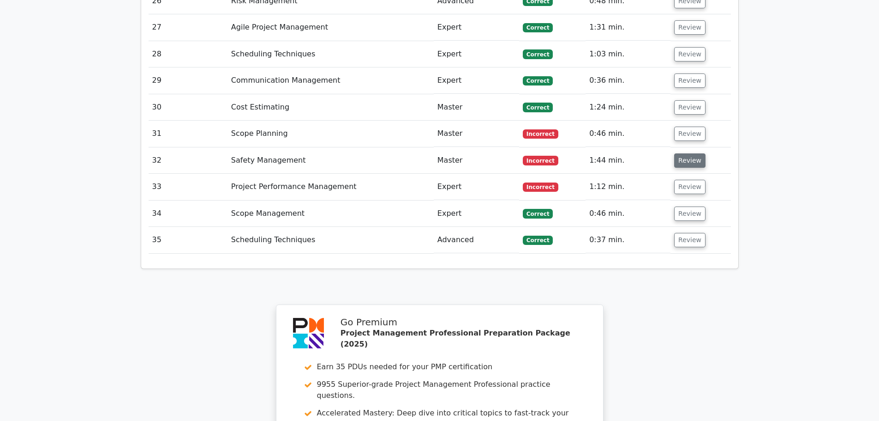
click at [687, 153] on button "Review" at bounding box center [689, 160] width 31 height 14
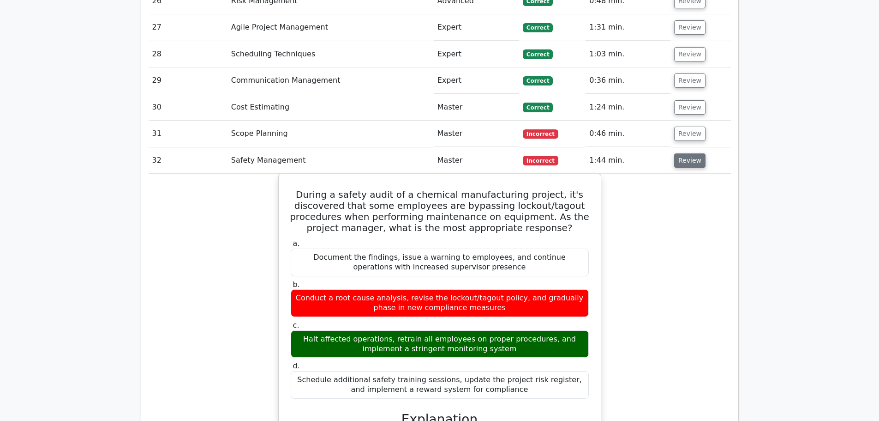
click at [693, 153] on button "Review" at bounding box center [689, 160] width 31 height 14
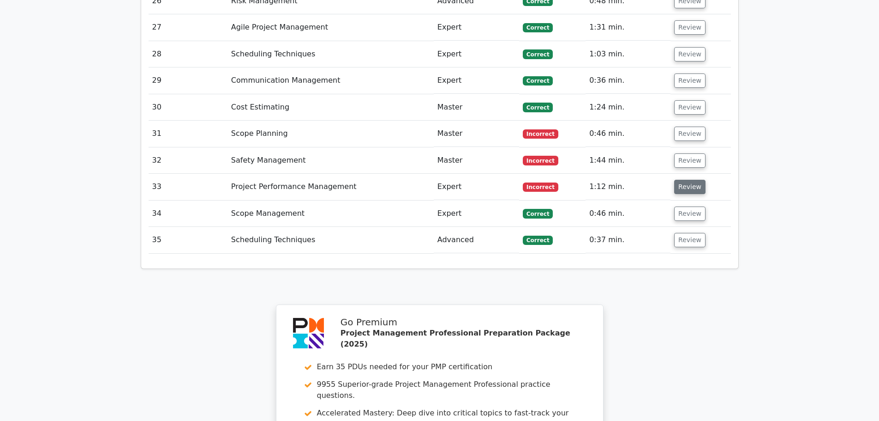
click at [682, 180] on button "Review" at bounding box center [689, 187] width 31 height 14
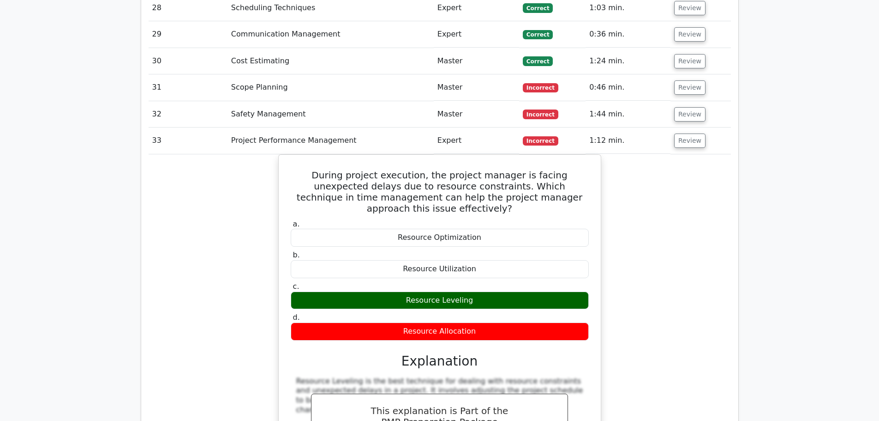
scroll to position [1939, 0]
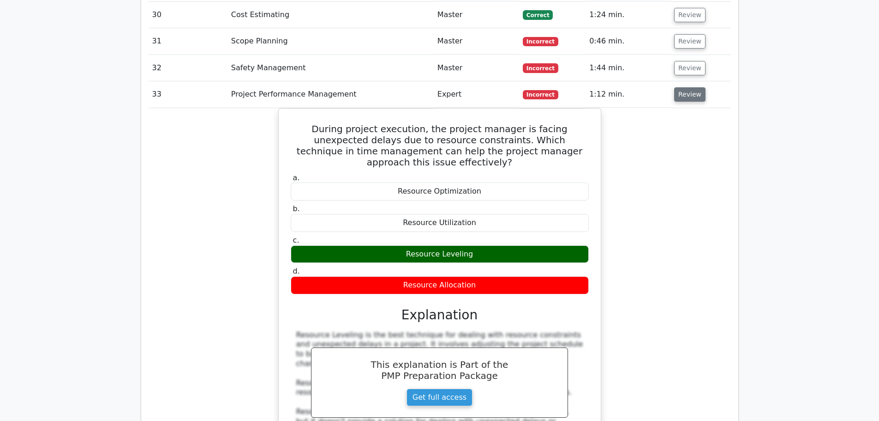
click at [688, 87] on button "Review" at bounding box center [689, 94] width 31 height 14
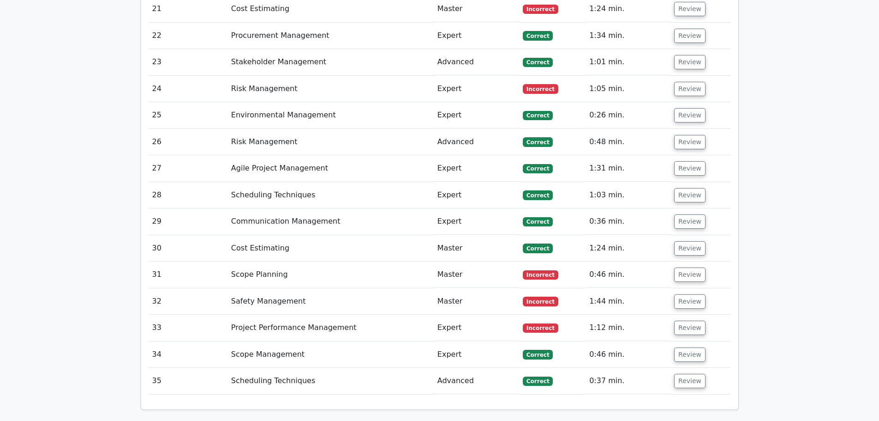
scroll to position [1616, 0]
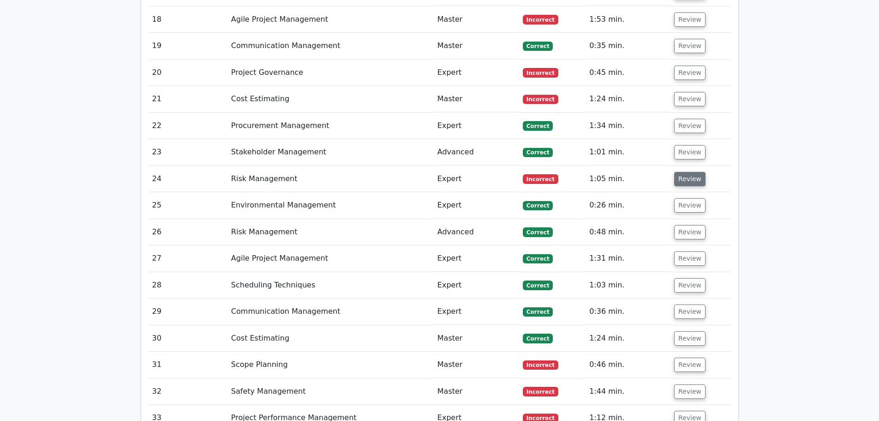
click at [691, 172] on button "Review" at bounding box center [689, 179] width 31 height 14
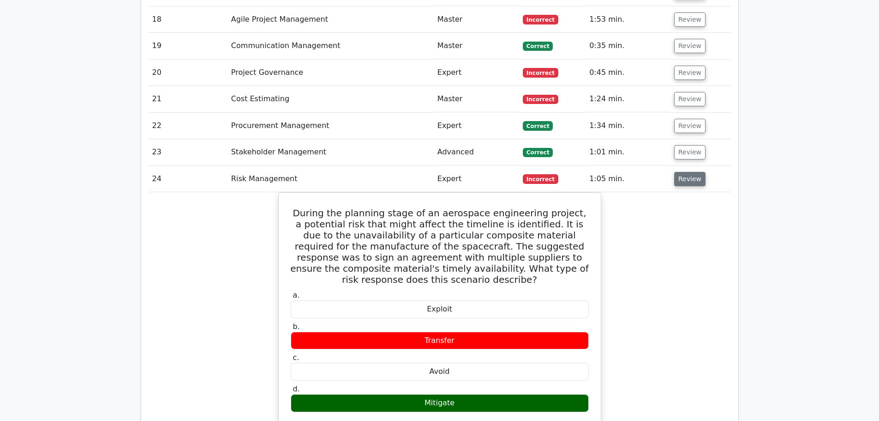
click at [691, 172] on button "Review" at bounding box center [689, 179] width 31 height 14
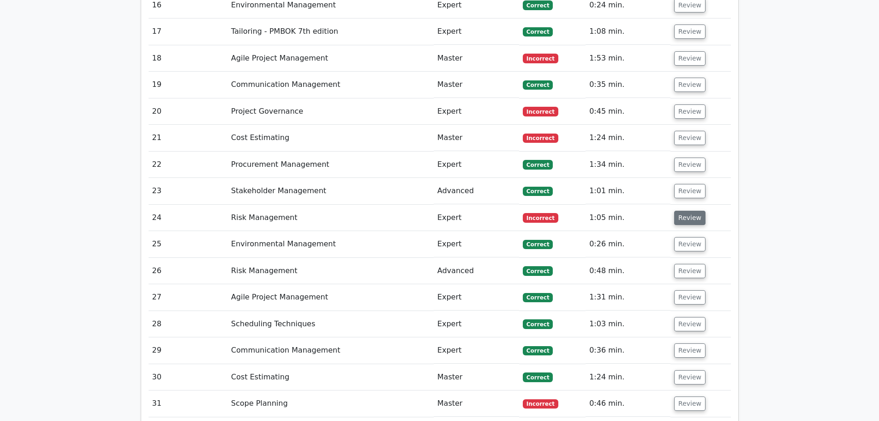
scroll to position [1523, 0]
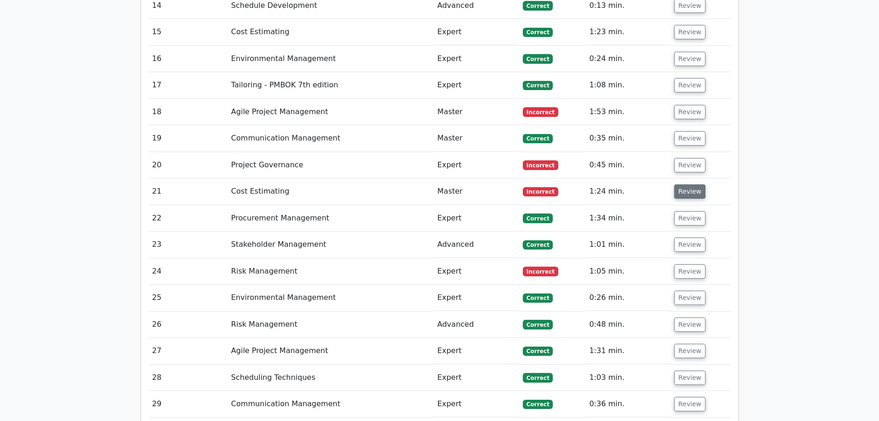
click at [690, 184] on button "Review" at bounding box center [689, 191] width 31 height 14
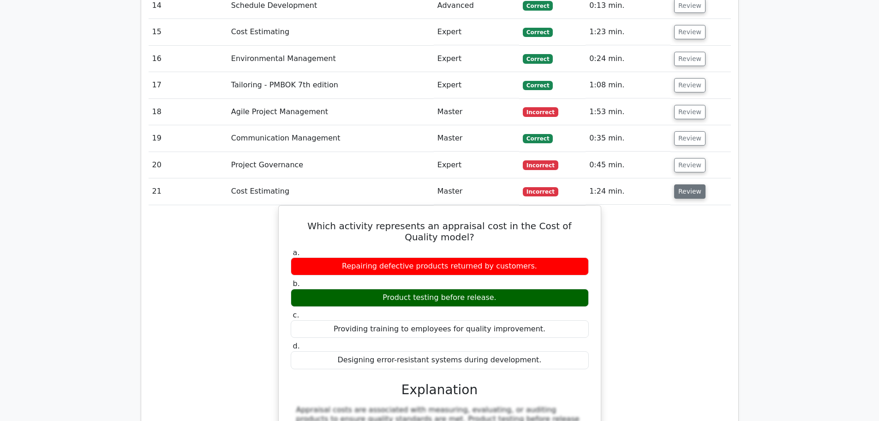
click at [690, 184] on button "Review" at bounding box center [689, 191] width 31 height 14
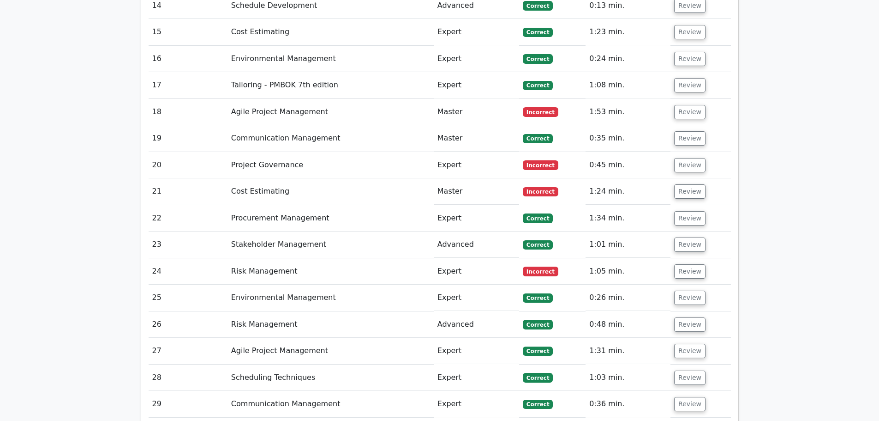
click at [690, 152] on td "Review" at bounding box center [701, 165] width 60 height 26
click at [689, 158] on button "Review" at bounding box center [689, 165] width 31 height 14
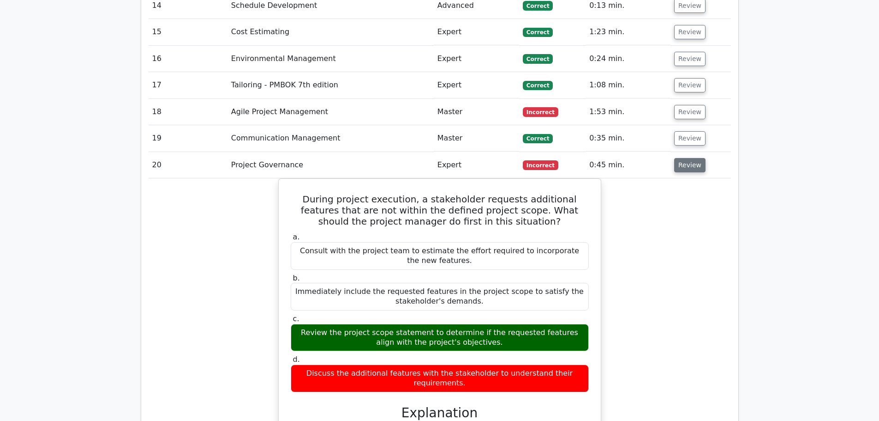
click at [689, 158] on button "Review" at bounding box center [689, 165] width 31 height 14
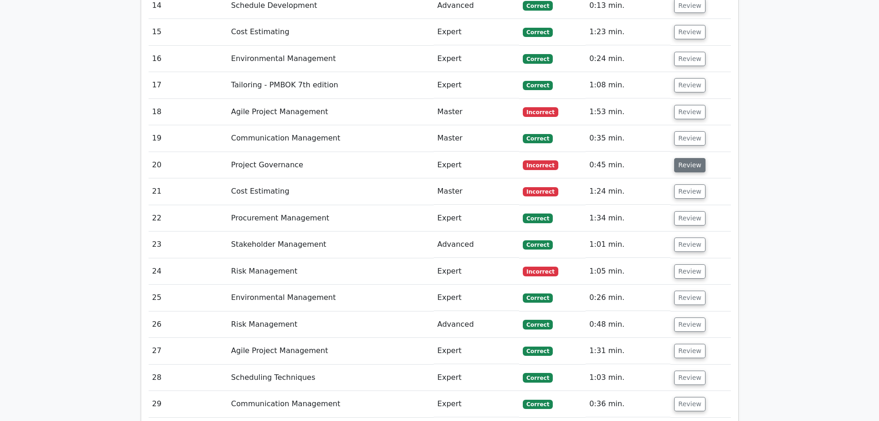
scroll to position [1431, 0]
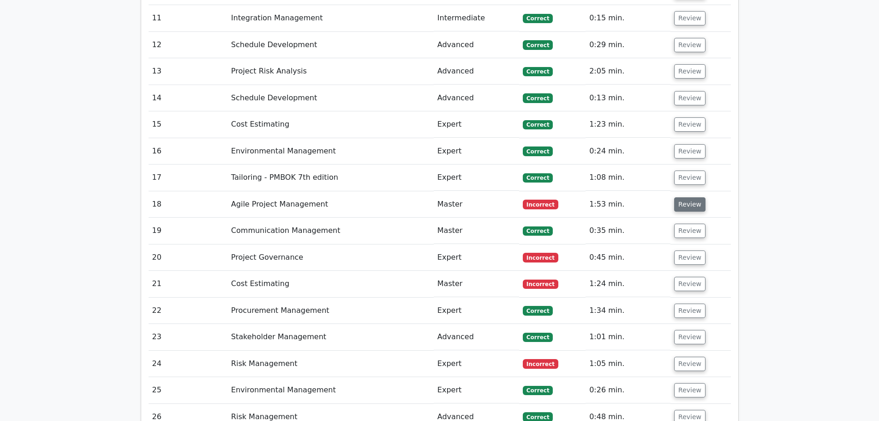
click at [681, 197] on button "Review" at bounding box center [689, 204] width 31 height 14
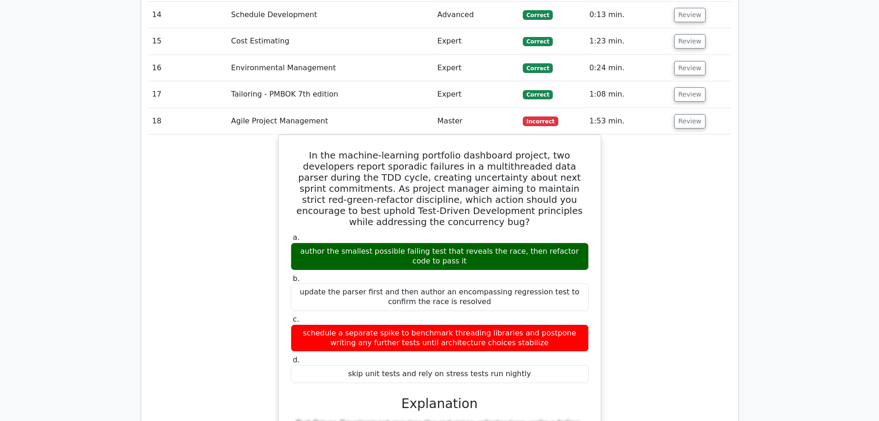
scroll to position [1523, 0]
